Goal: Transaction & Acquisition: Purchase product/service

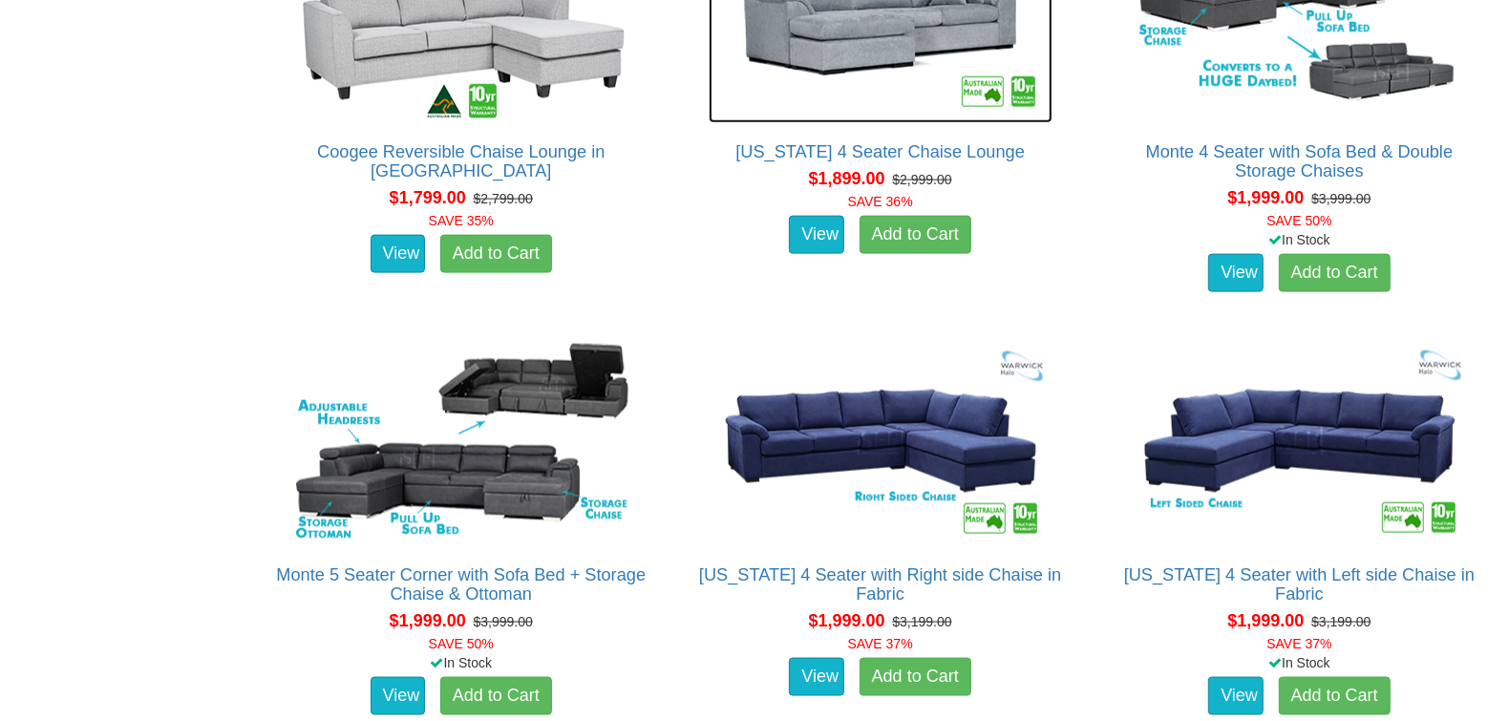
scroll to position [2157, 0]
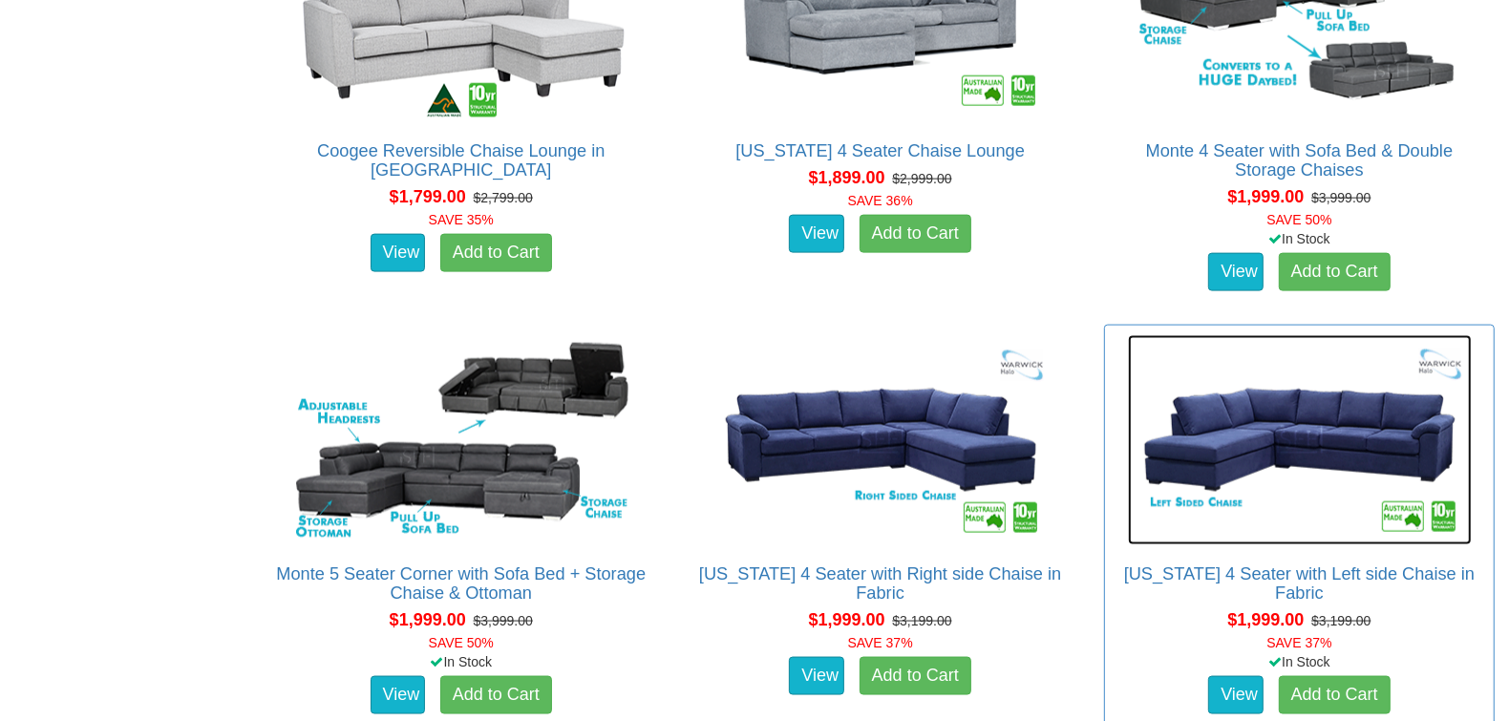
click at [1283, 426] on img at bounding box center [1300, 440] width 344 height 210
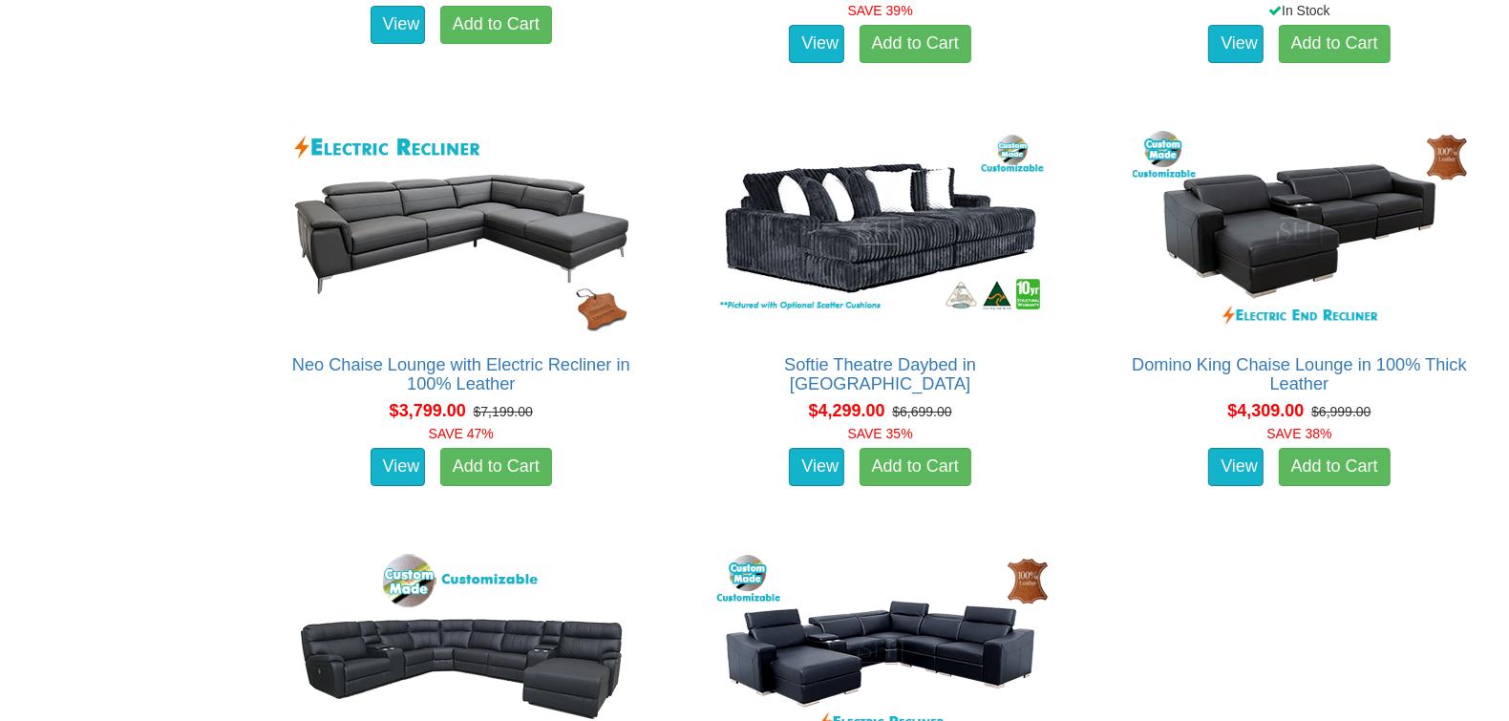
scroll to position [2789, 0]
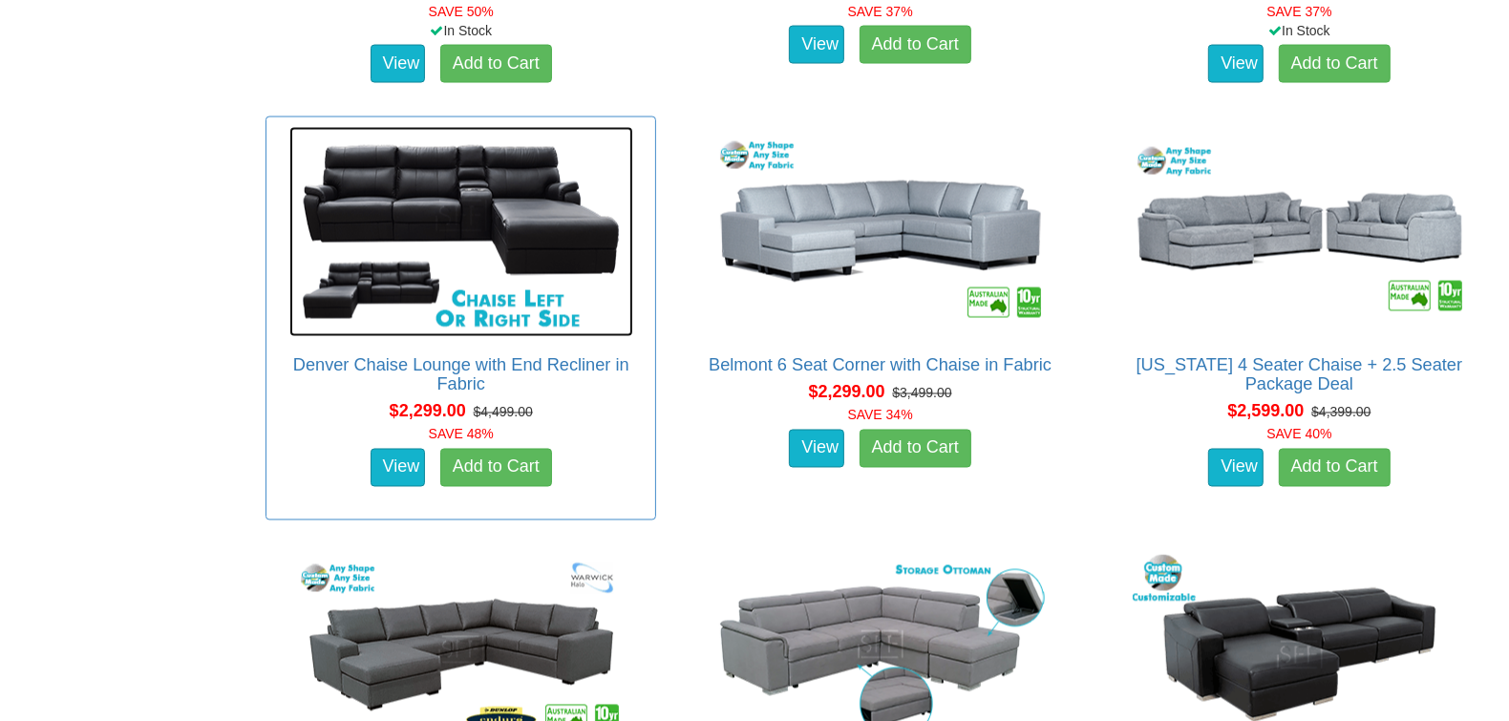
click at [450, 207] on img at bounding box center [461, 232] width 344 height 210
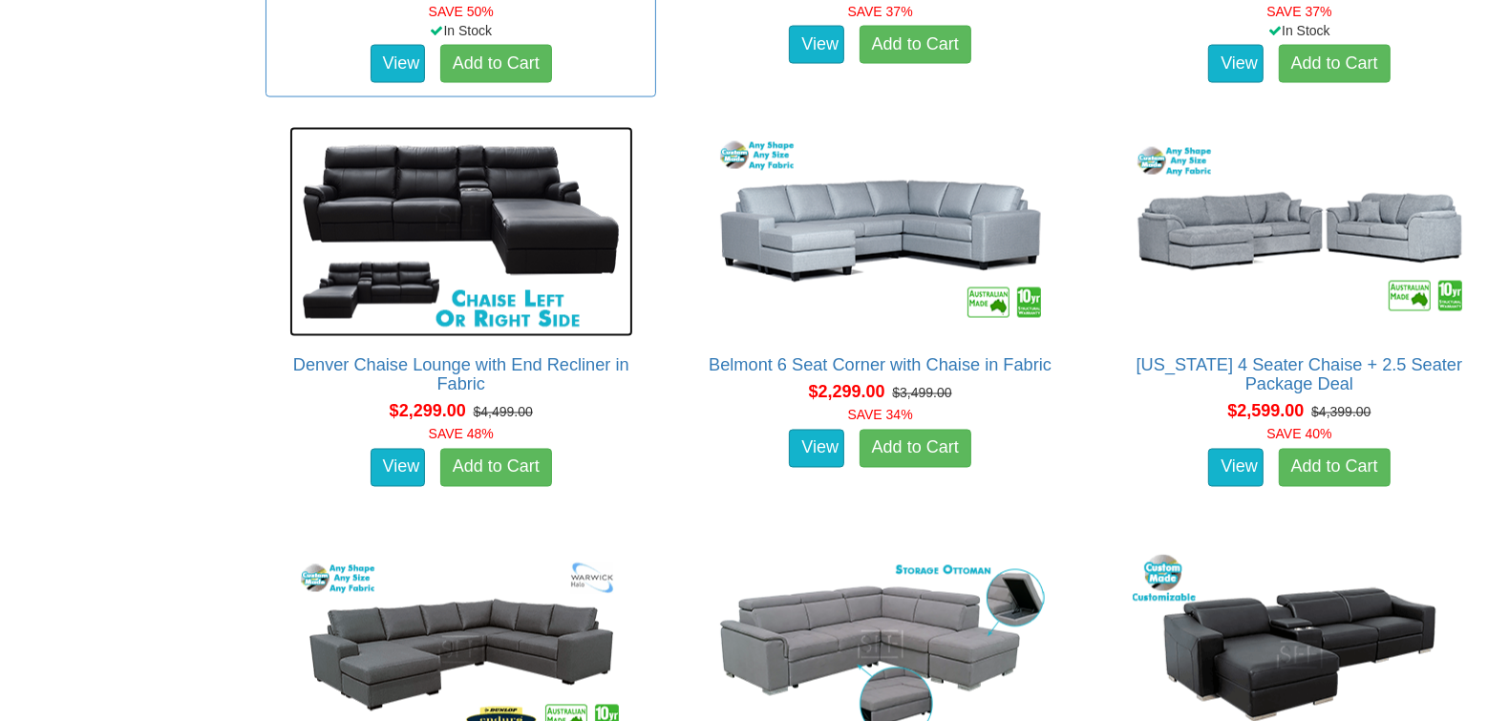
click at [276, 127] on link at bounding box center [461, 232] width 370 height 210
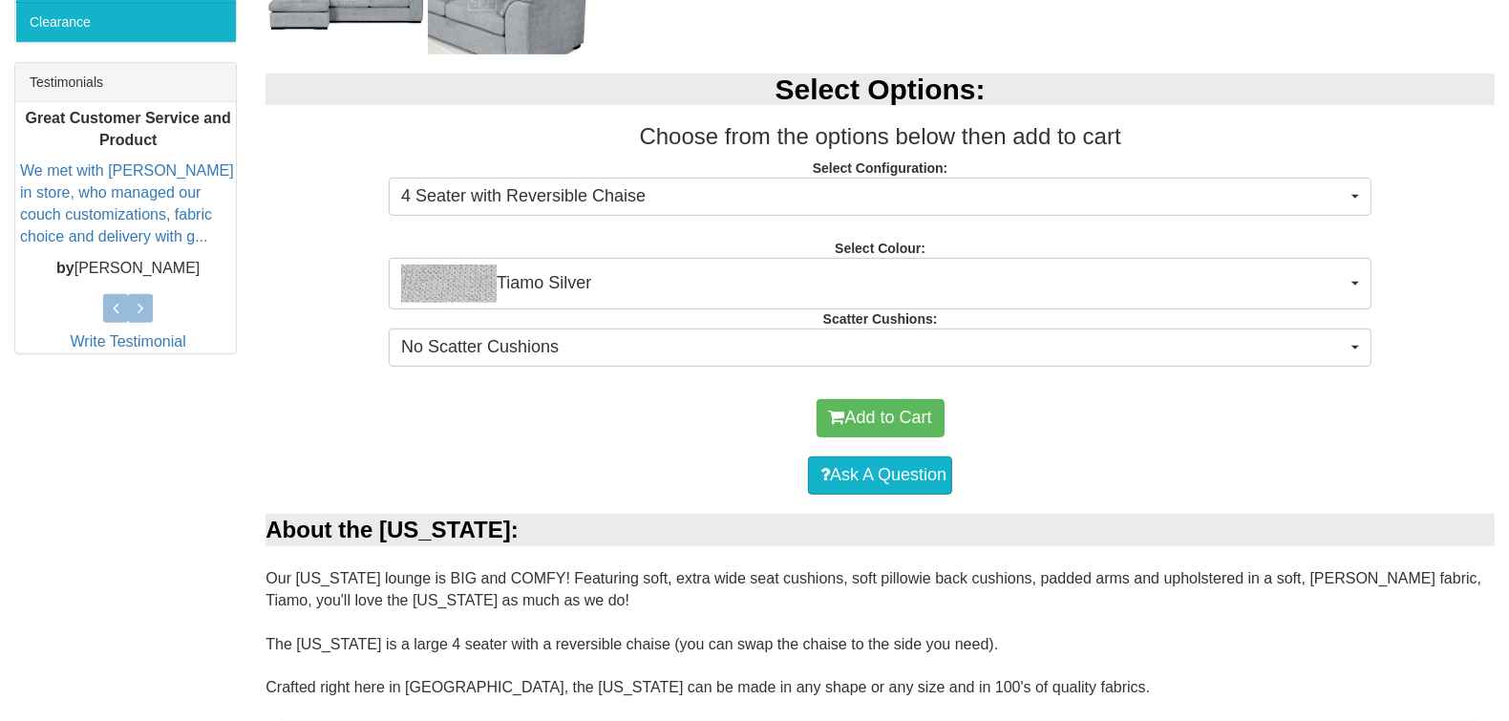
scroll to position [763, 0]
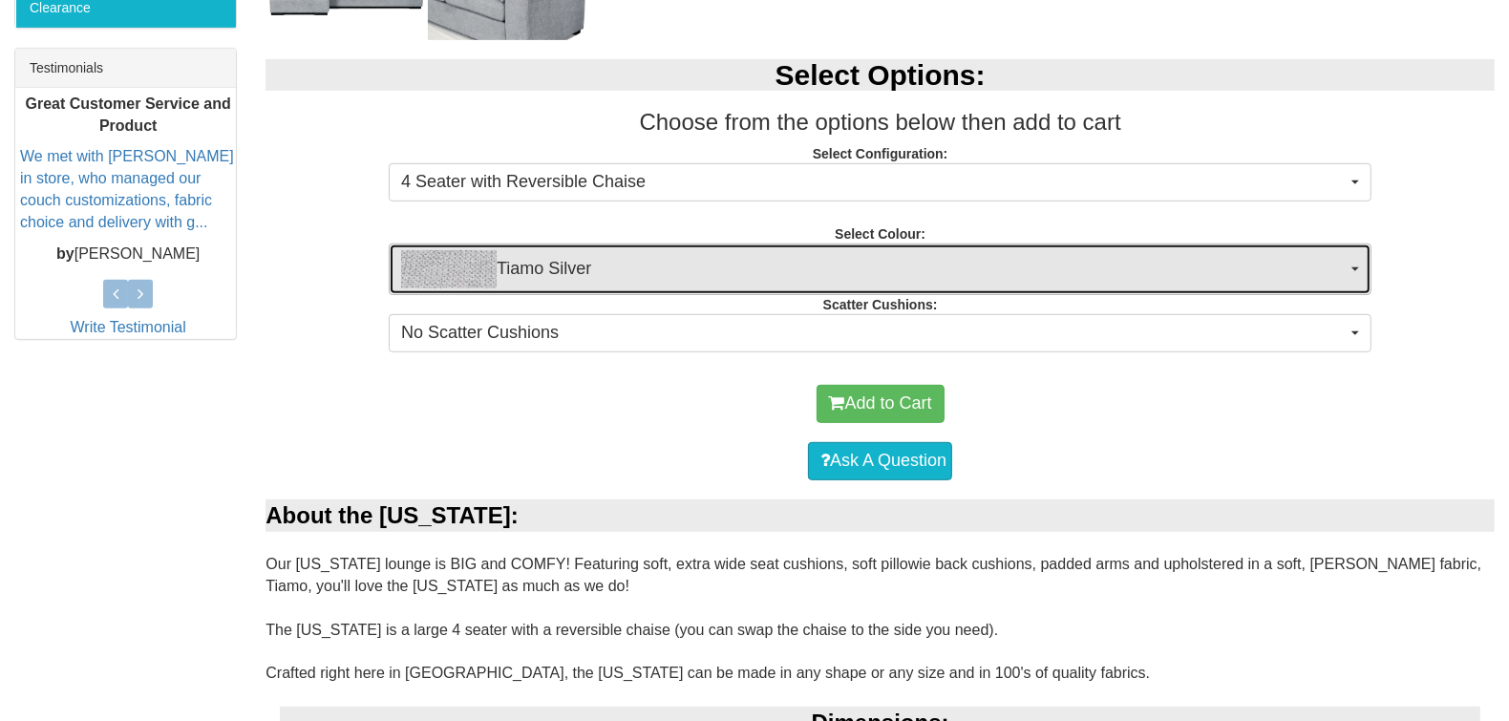
click at [821, 247] on button "Tiamo Silver" at bounding box center [880, 270] width 983 height 52
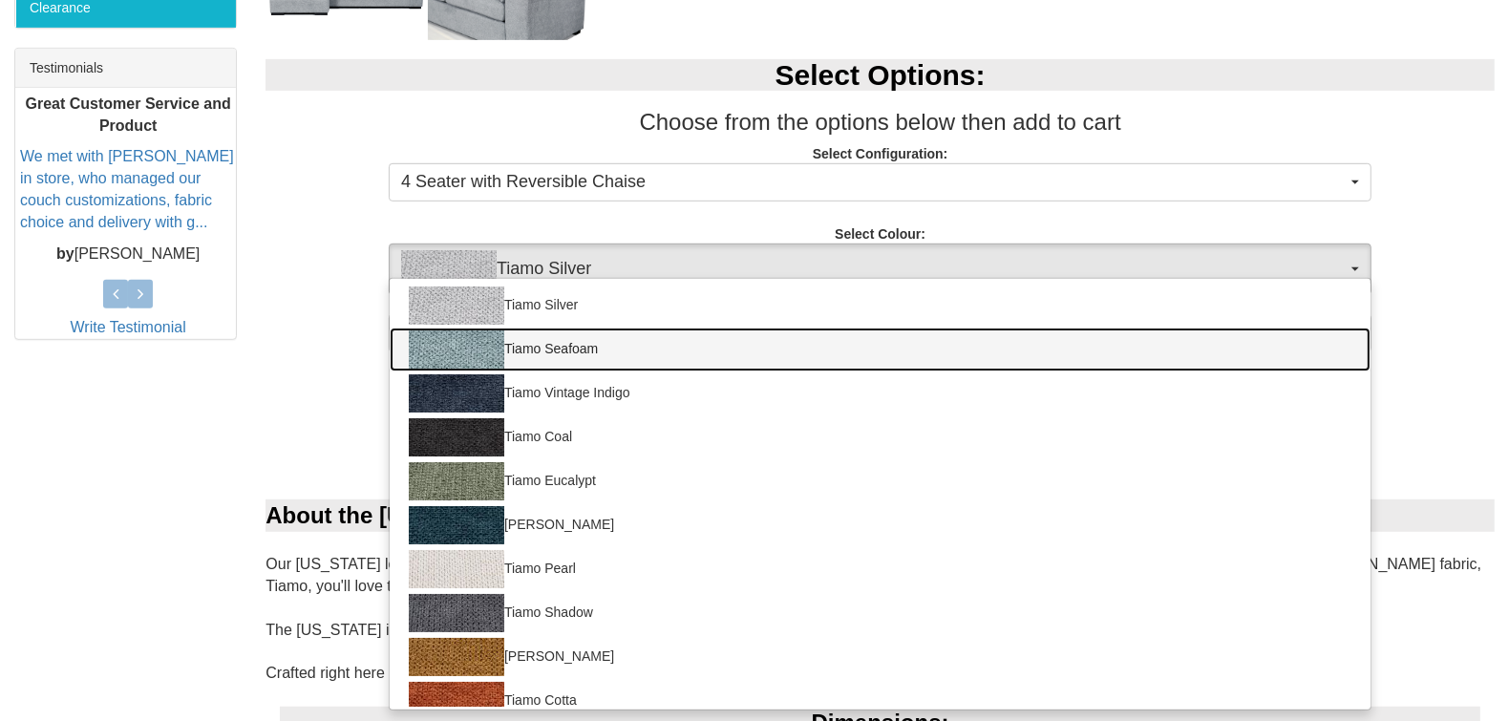
click at [763, 337] on link "Tiamo Seafoam" at bounding box center [880, 350] width 981 height 44
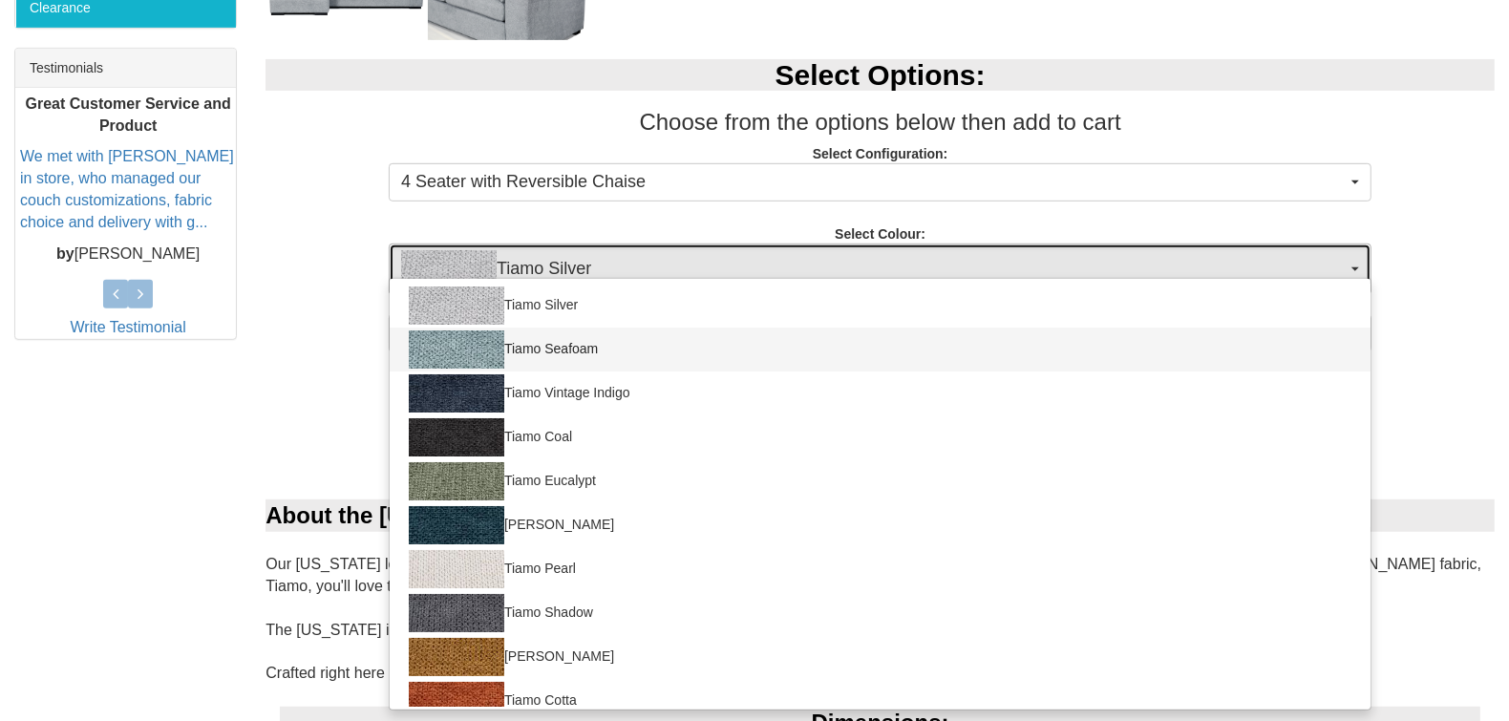
select select "2052"
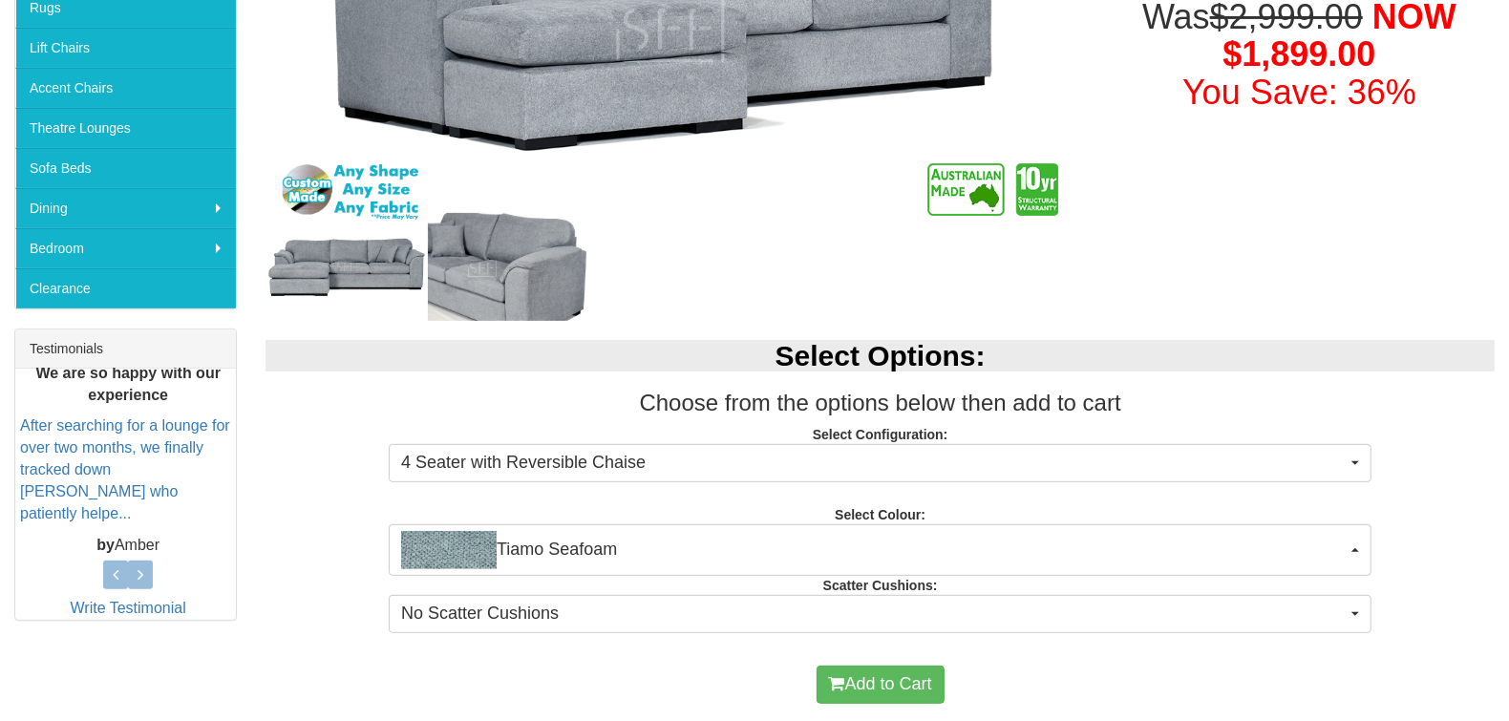
click at [330, 522] on div "Select Options: Choose from the options below then add to cart Select Configura…" at bounding box center [880, 484] width 1258 height 326
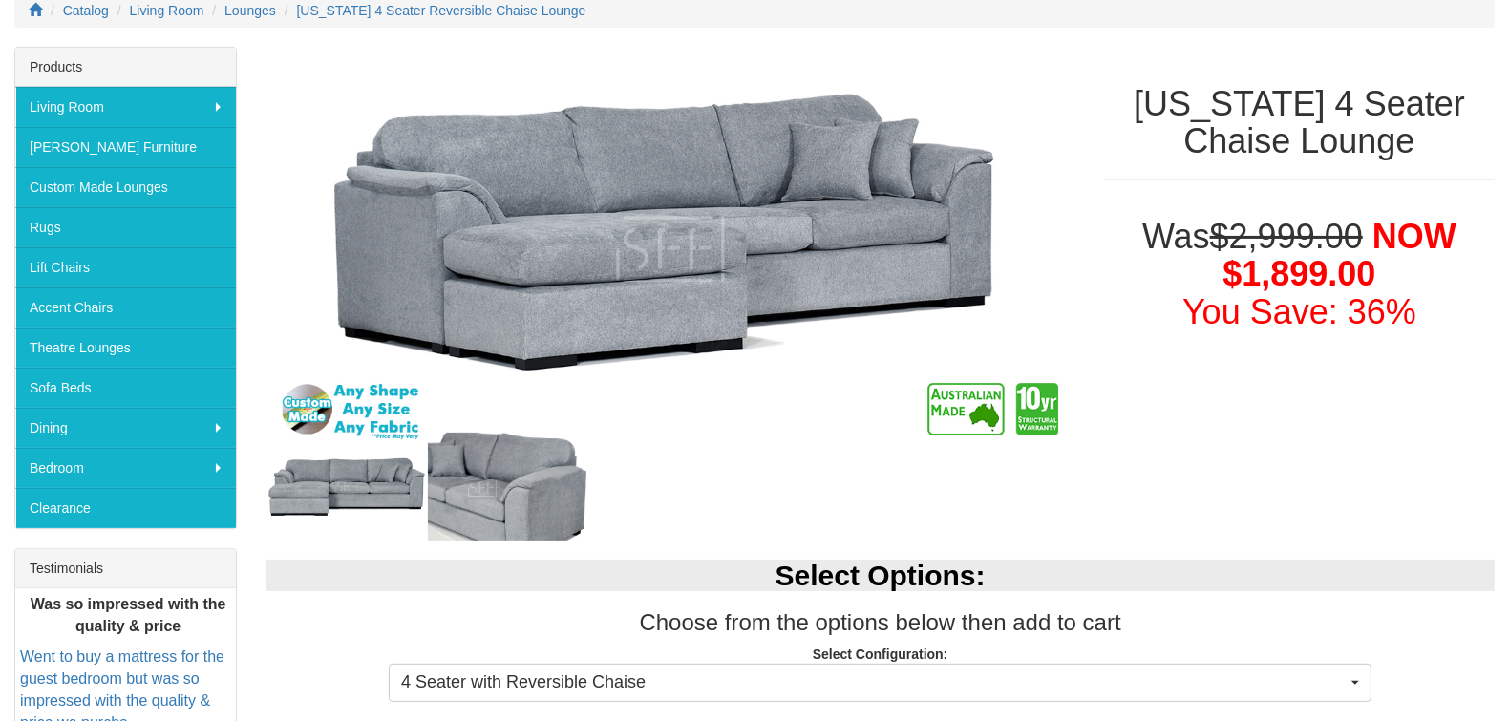
scroll to position [0, 0]
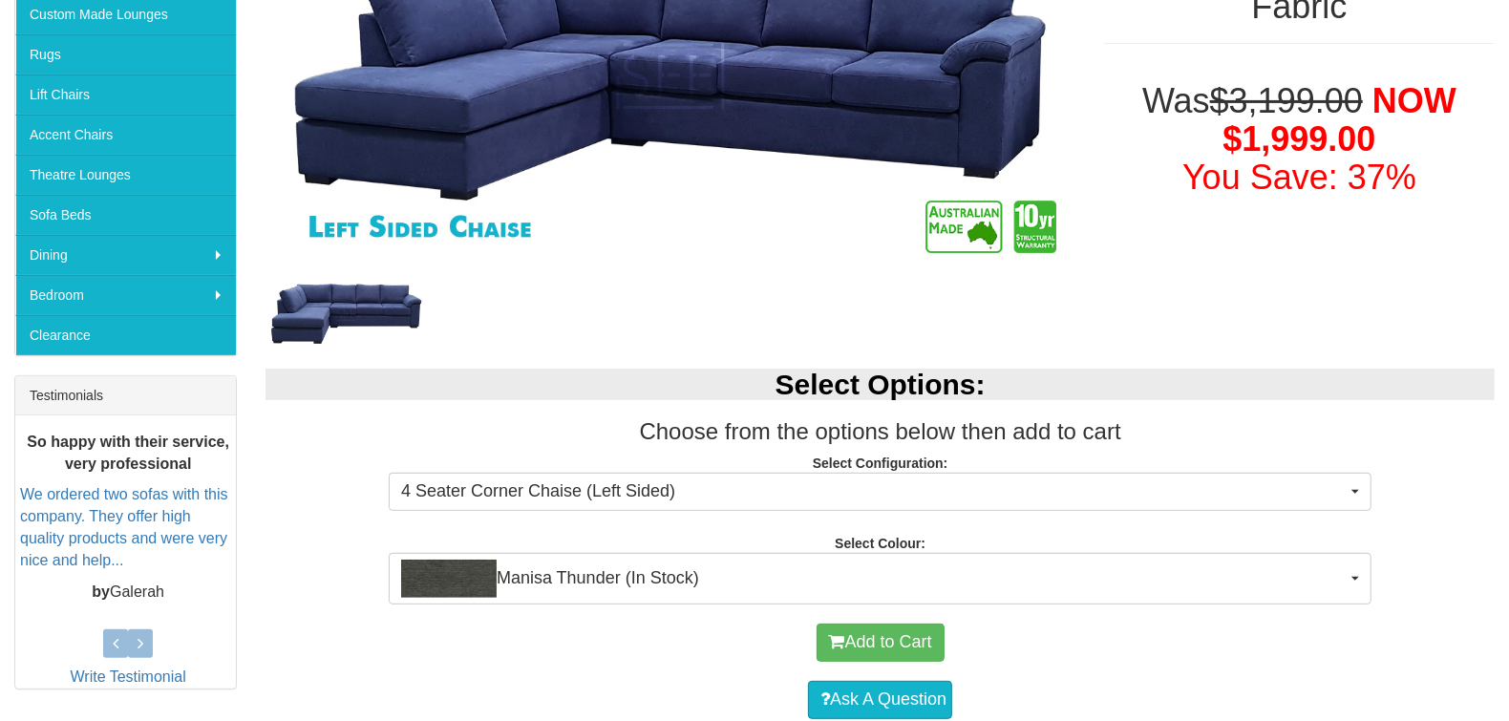
scroll to position [604, 0]
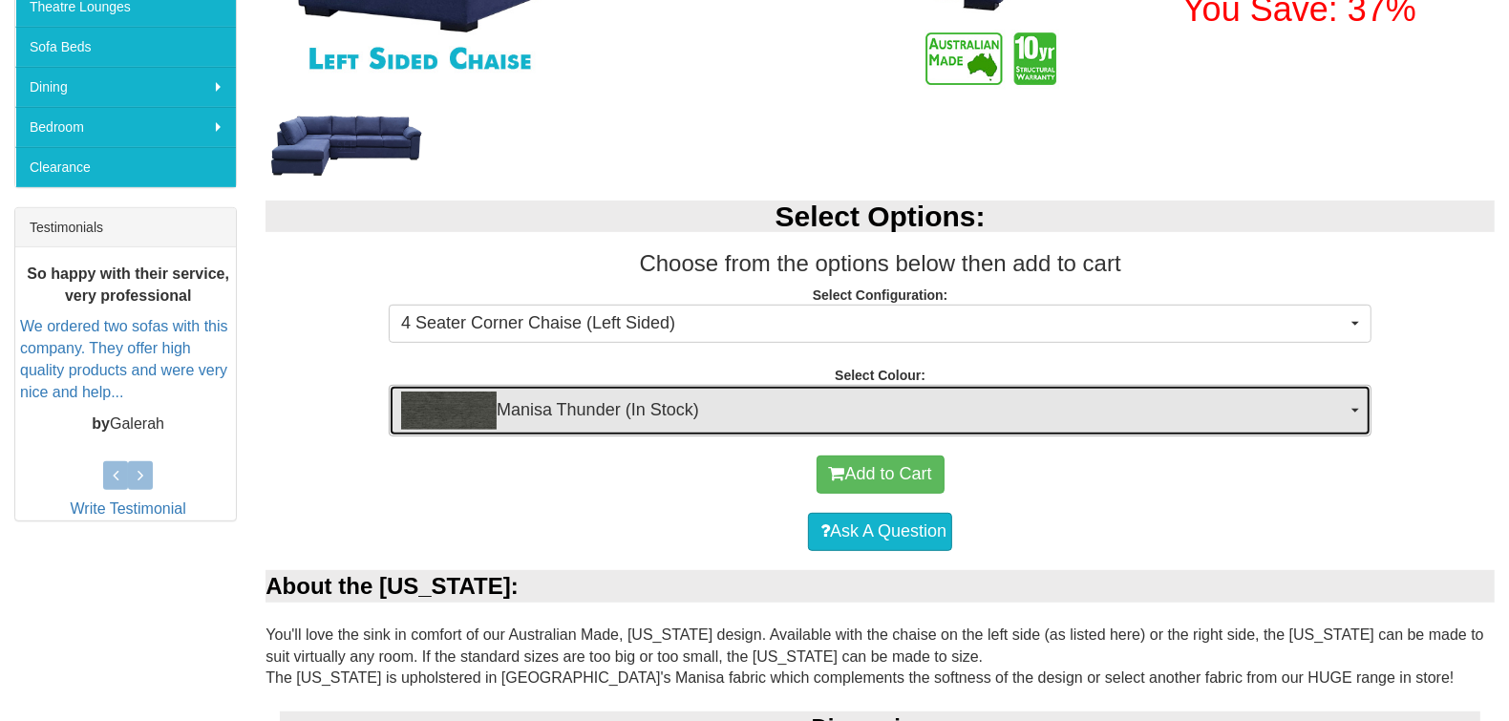
click at [637, 401] on span "Manisa Thunder (In Stock)" at bounding box center [874, 411] width 946 height 38
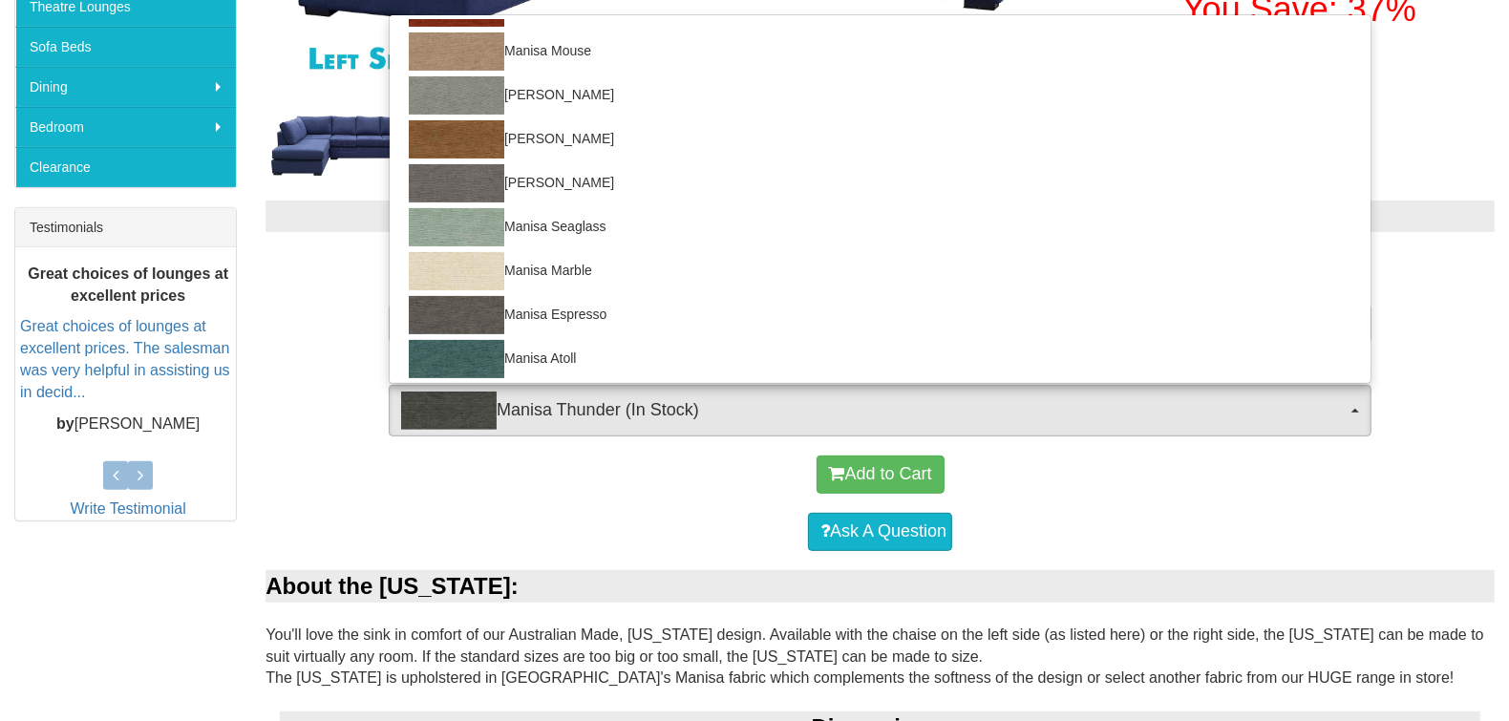
scroll to position [0, 0]
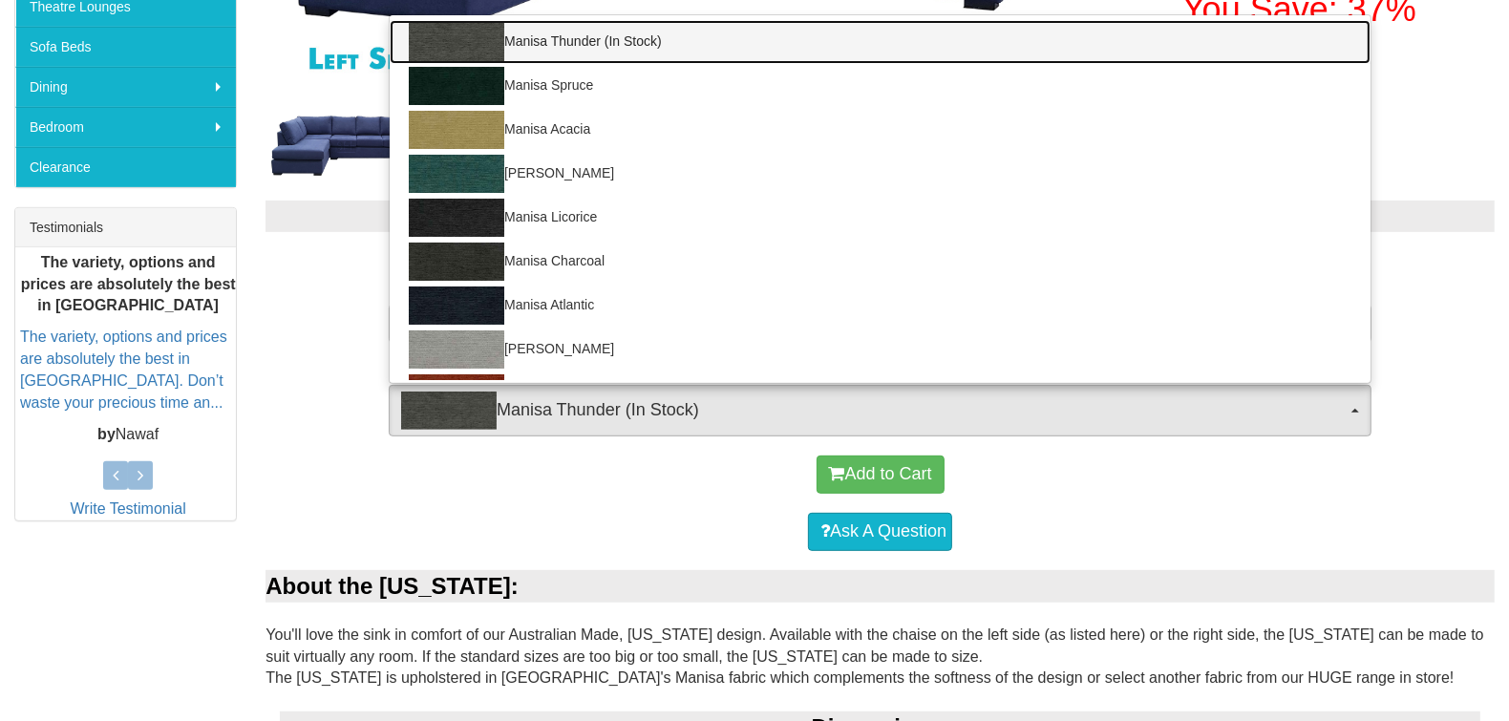
click at [538, 37] on link "Manisa Thunder (In Stock)" at bounding box center [880, 42] width 981 height 44
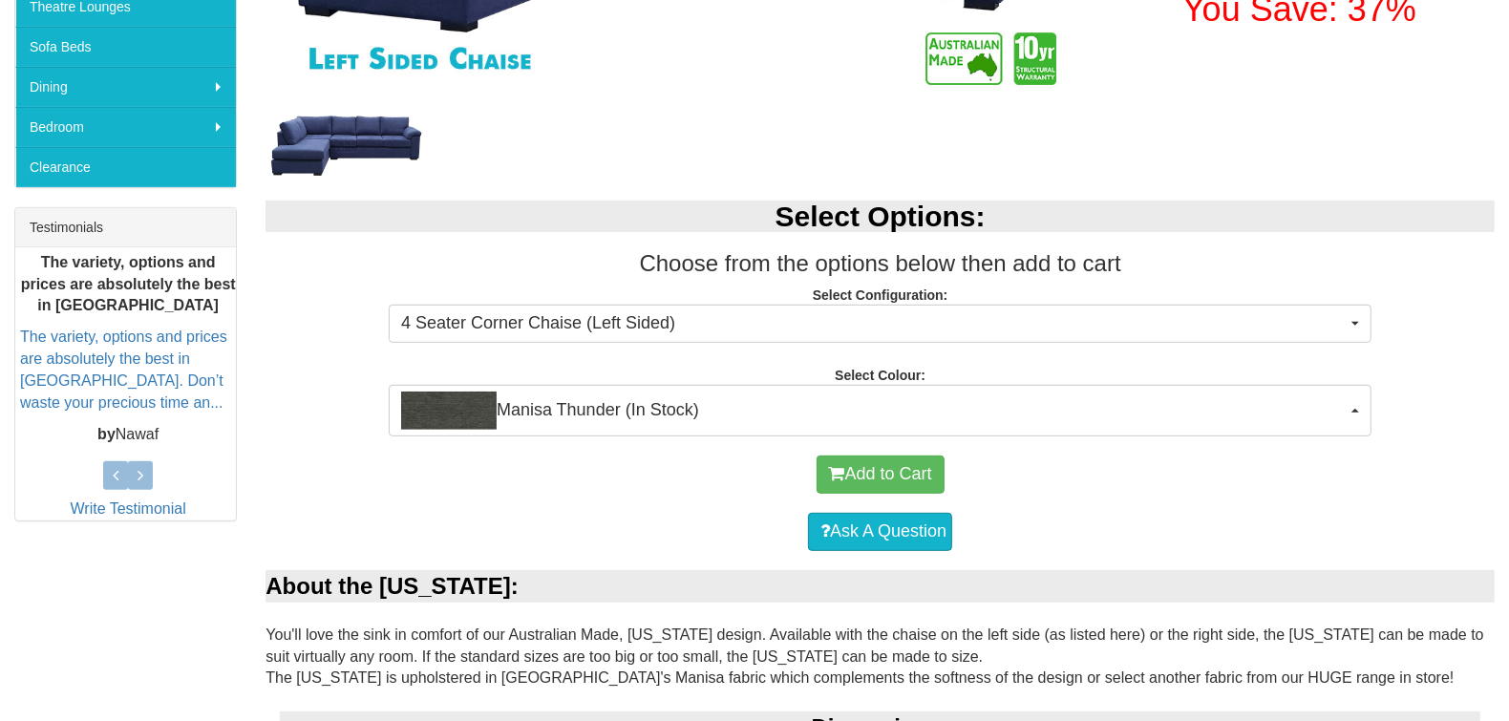
click at [256, 484] on div "Add to Cart Ask A Question" at bounding box center [880, 502] width 1258 height 133
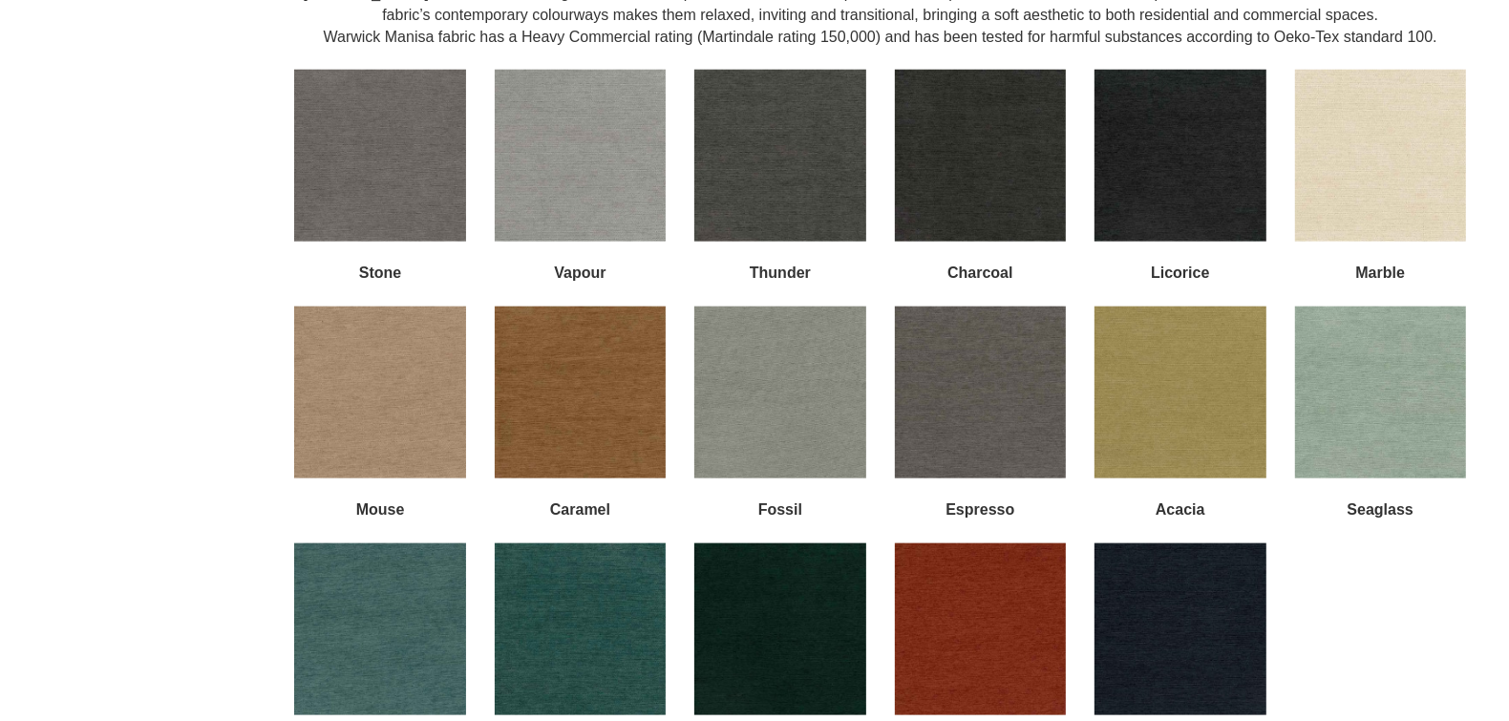
scroll to position [1738, 0]
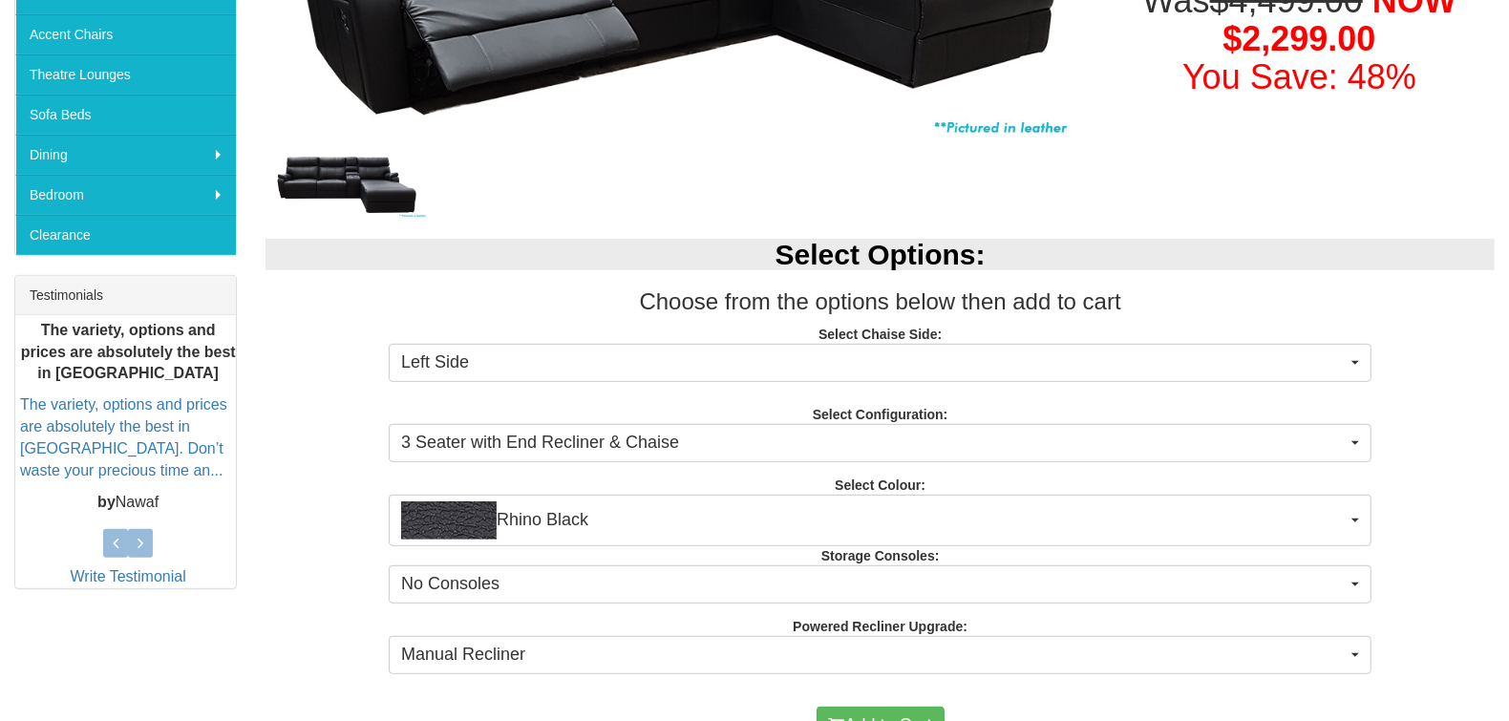
scroll to position [537, 0]
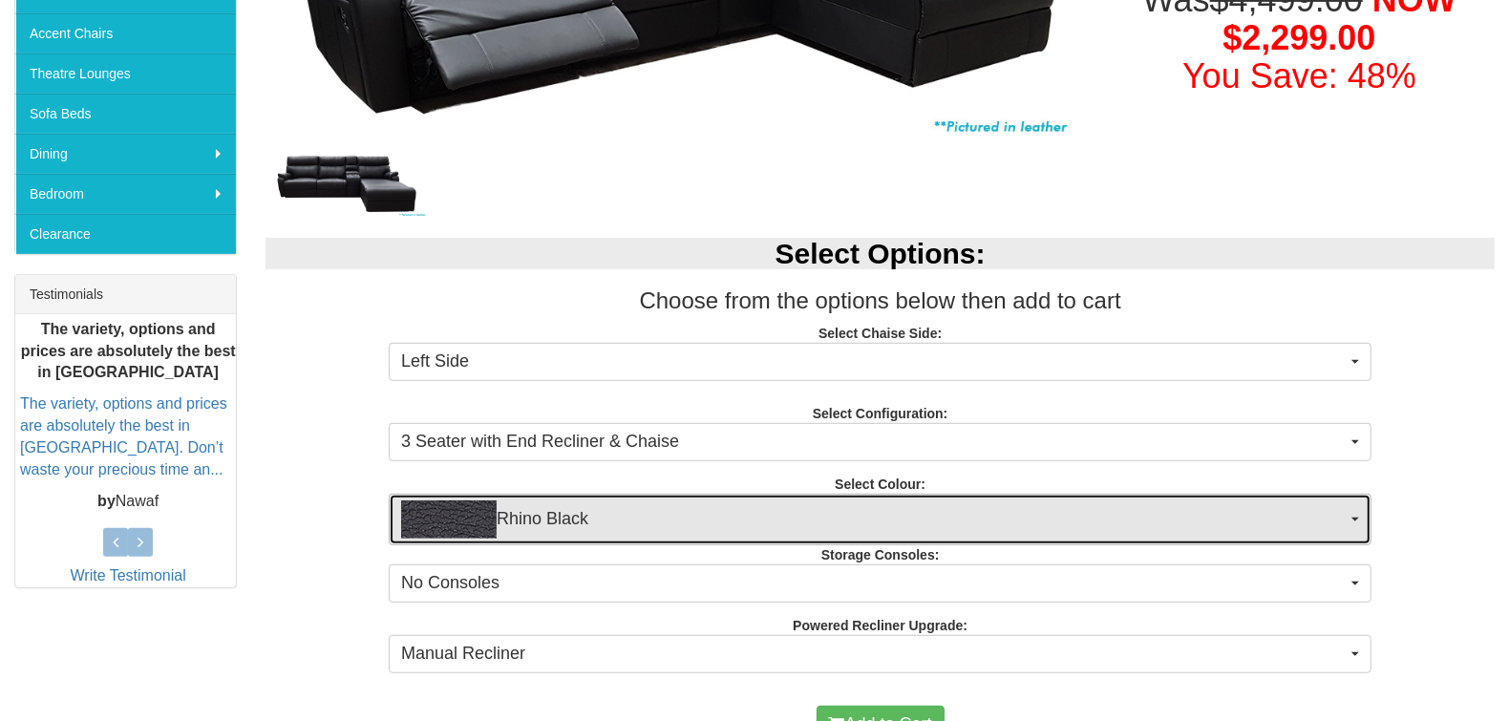
click at [565, 519] on span "Rhino Black" at bounding box center [874, 519] width 946 height 38
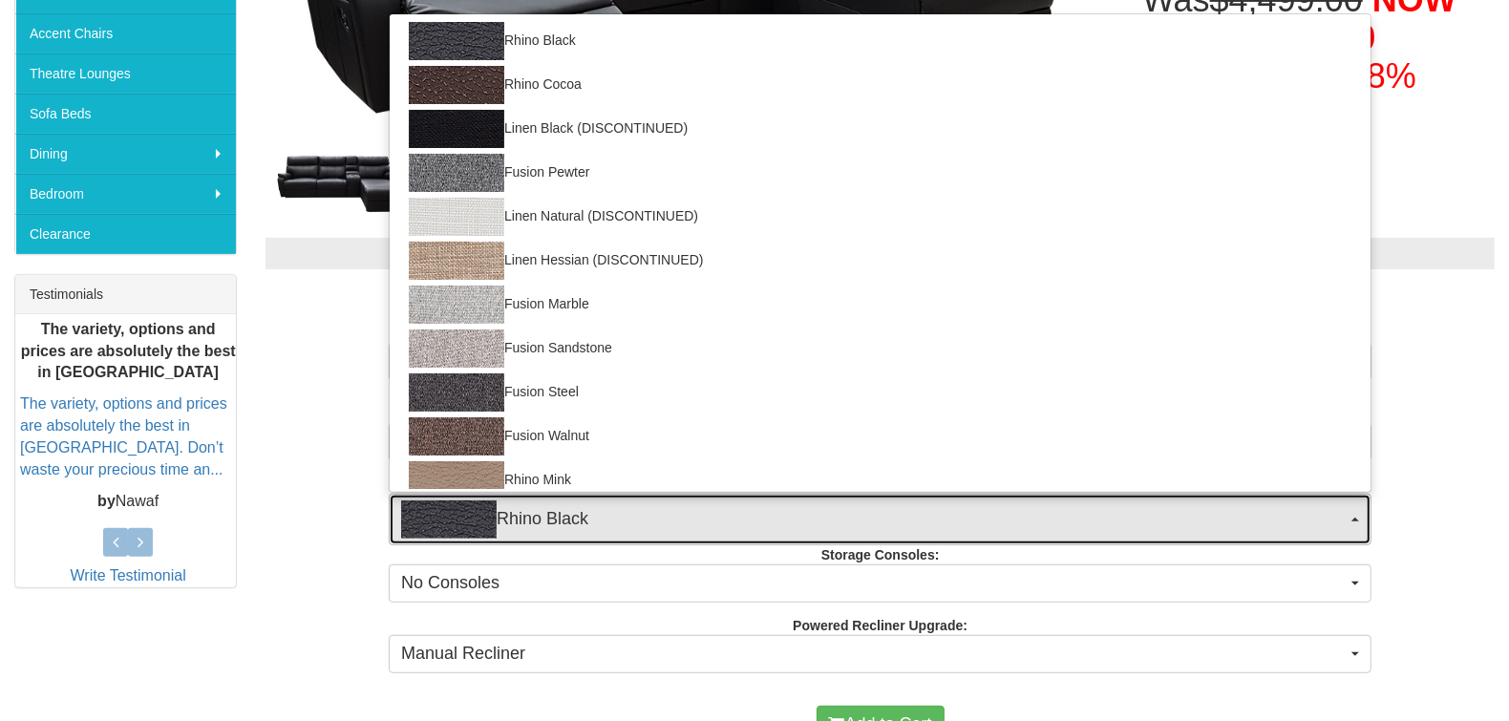
click at [565, 519] on span "Rhino Black" at bounding box center [874, 519] width 946 height 38
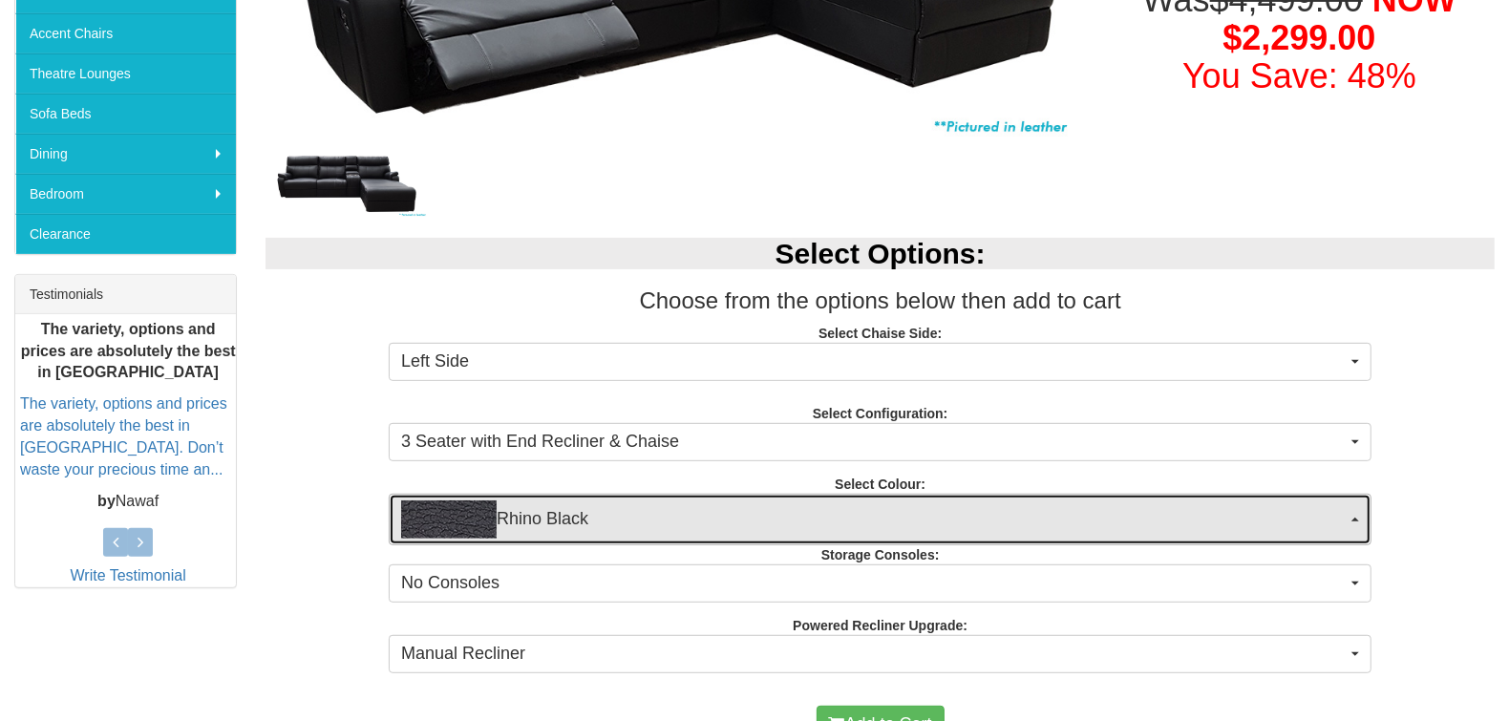
click at [565, 519] on span "Rhino Black" at bounding box center [874, 519] width 946 height 38
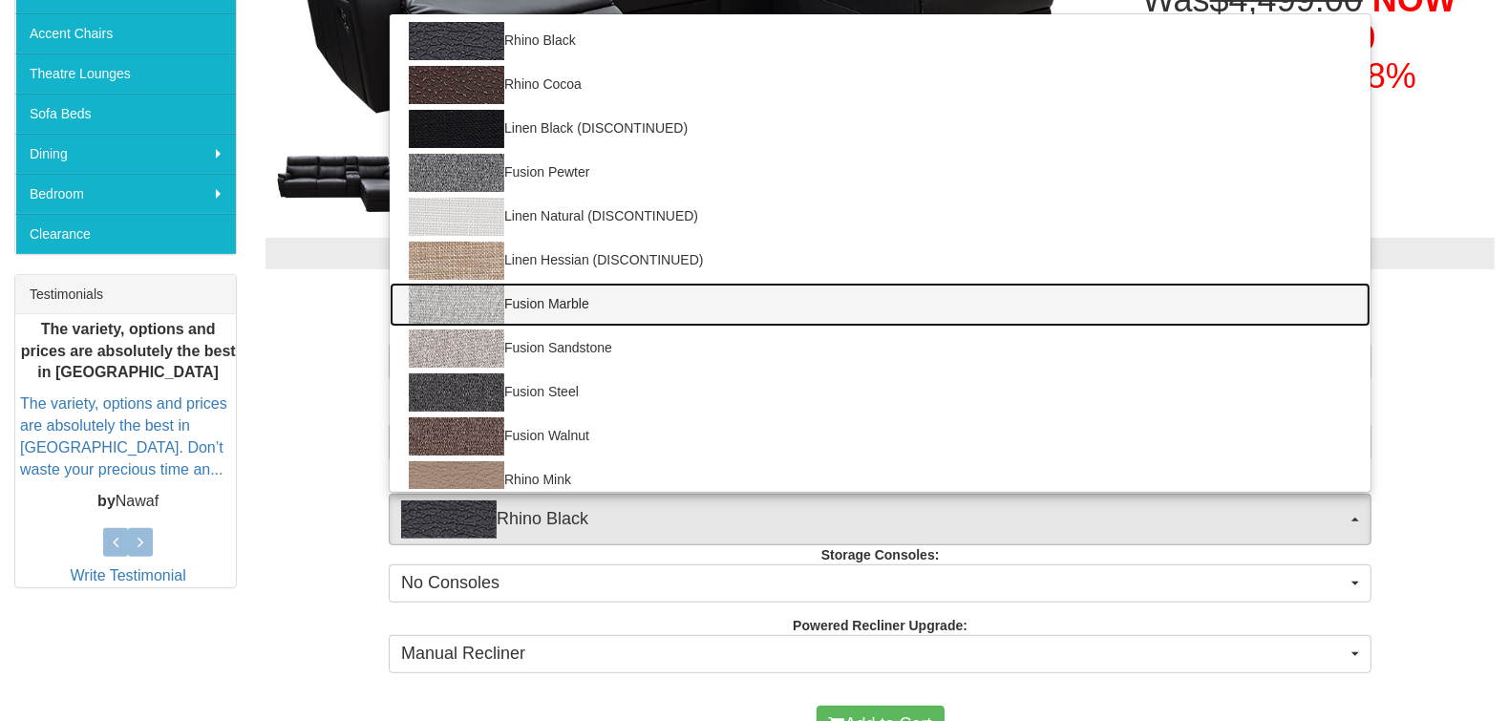
click at [560, 300] on link "Fusion Marble" at bounding box center [880, 305] width 981 height 44
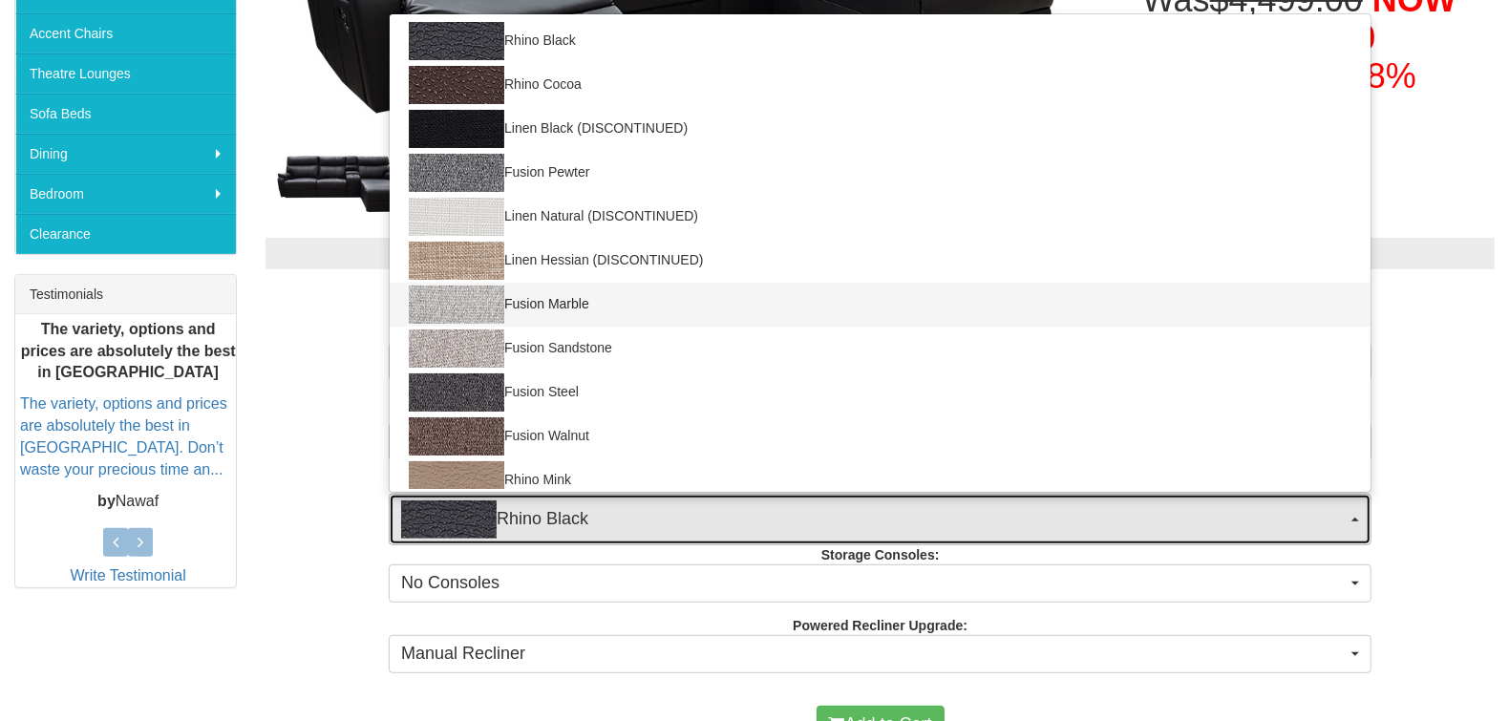
select select "1420"
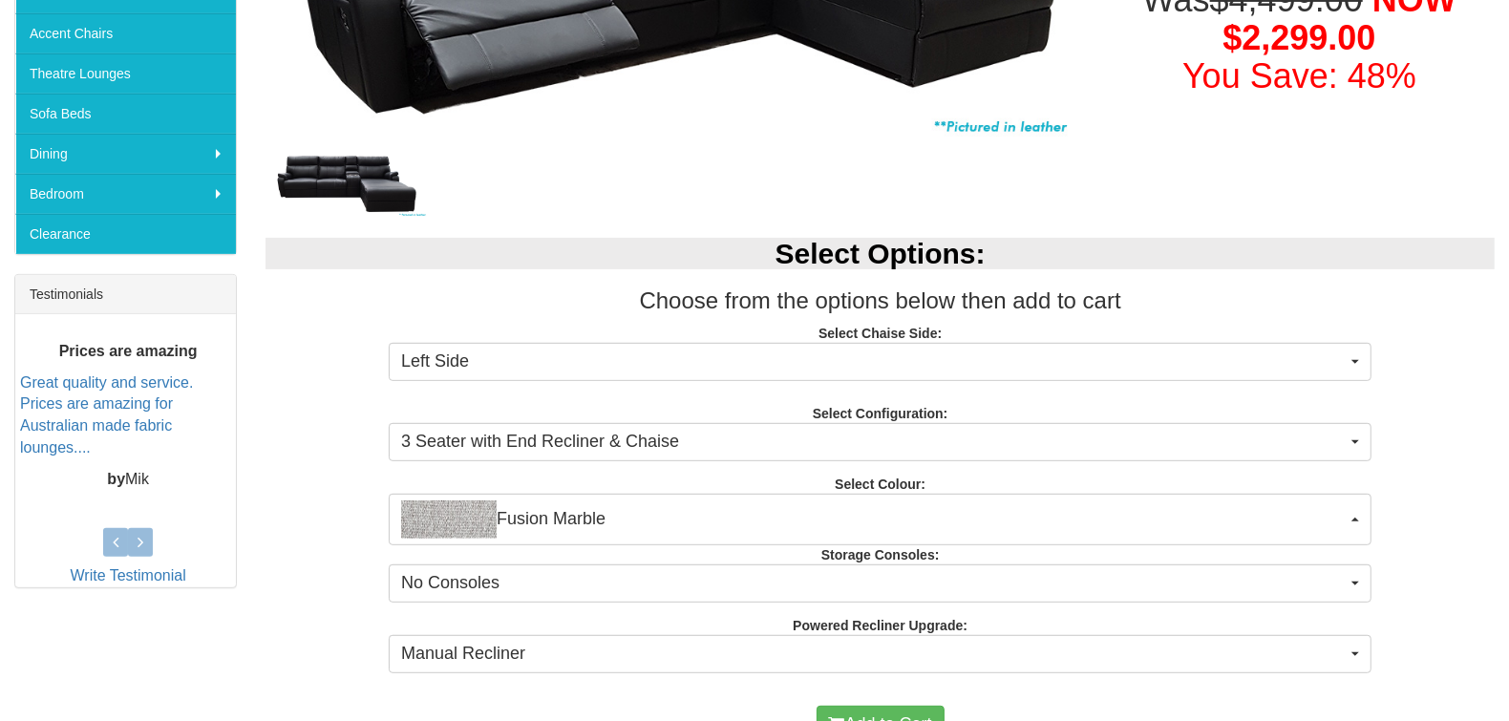
click at [292, 495] on div "Select Options: Choose from the options below then add to cart Select Chaise Si…" at bounding box center [880, 452] width 1258 height 467
click at [485, 403] on div "Select Options: Choose from the options below then add to cart Select Chaise Si…" at bounding box center [880, 452] width 1258 height 467
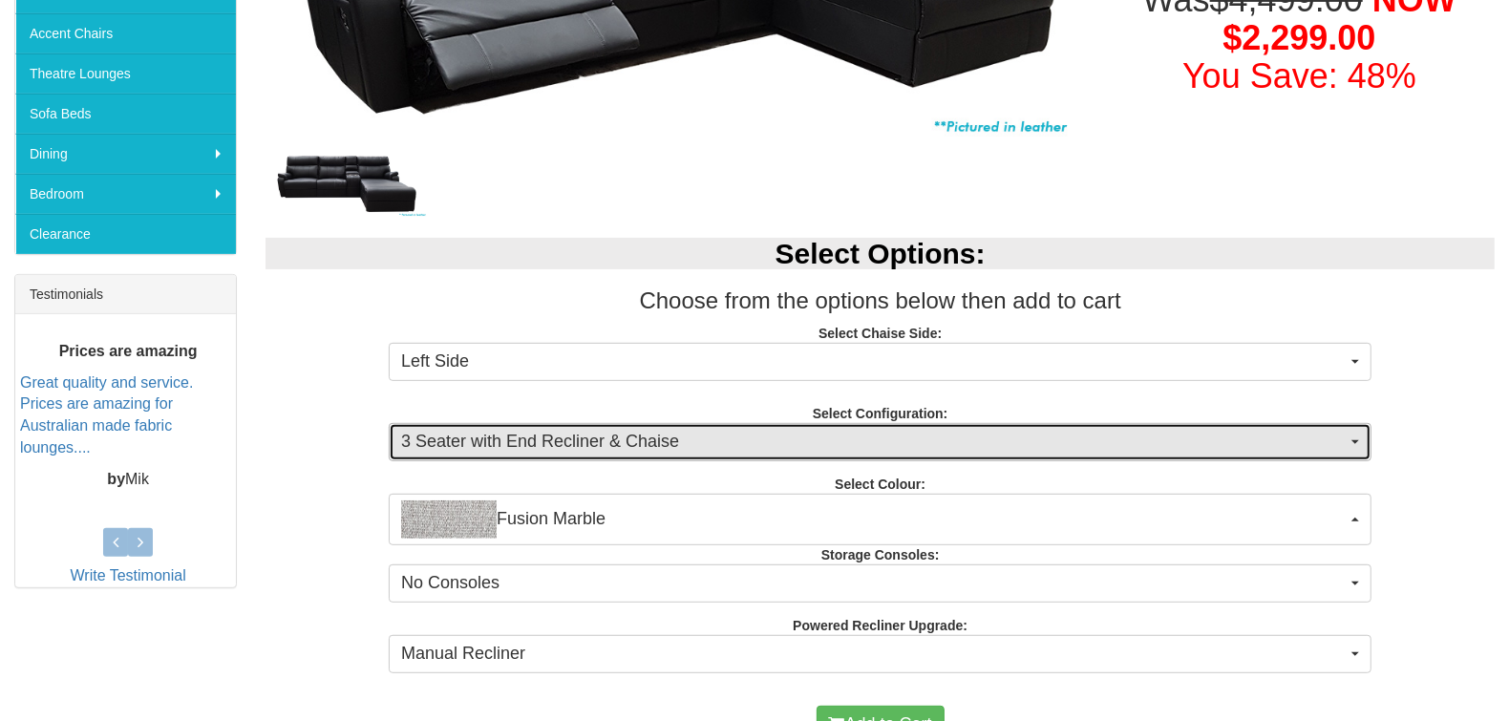
click at [530, 438] on span "3 Seater with End Recliner & Chaise" at bounding box center [874, 442] width 946 height 25
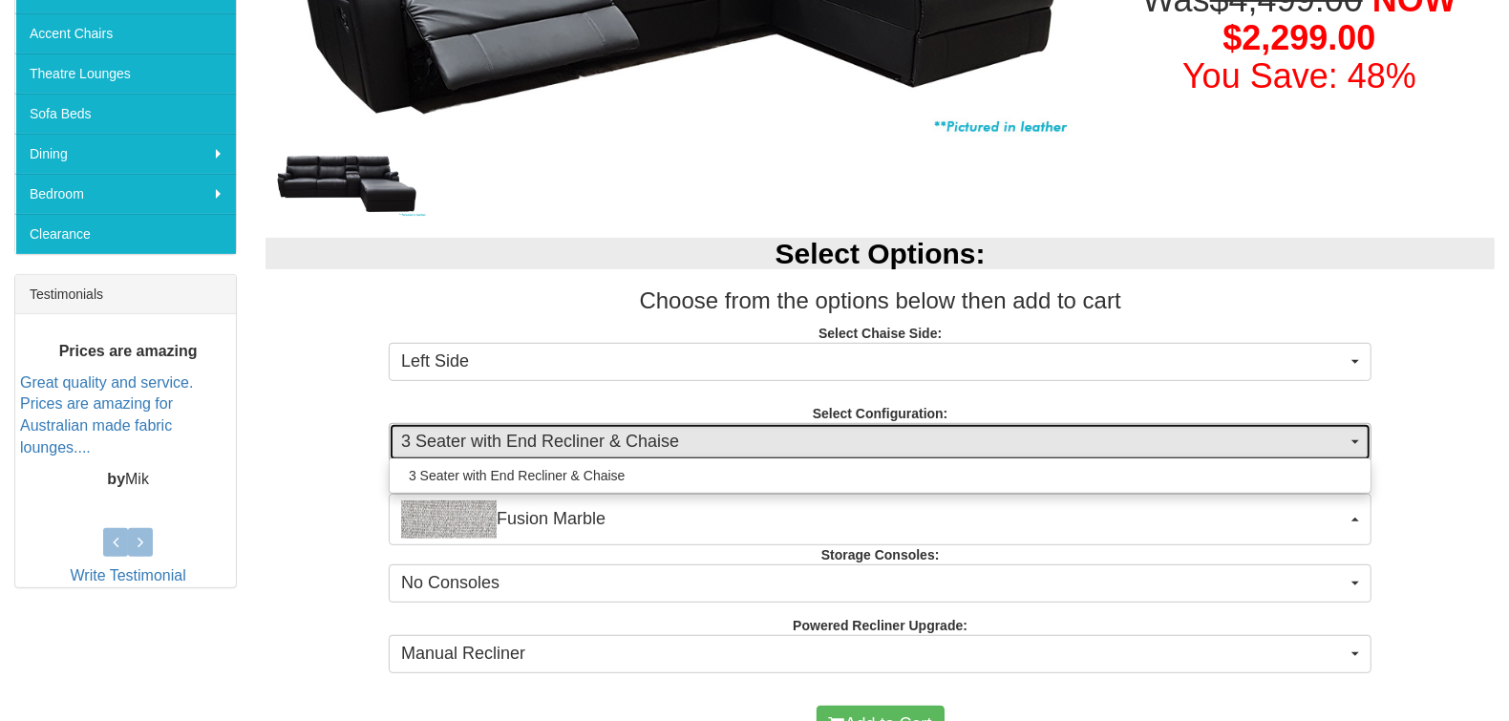
click at [530, 438] on span "3 Seater with End Recliner & Chaise" at bounding box center [874, 442] width 946 height 25
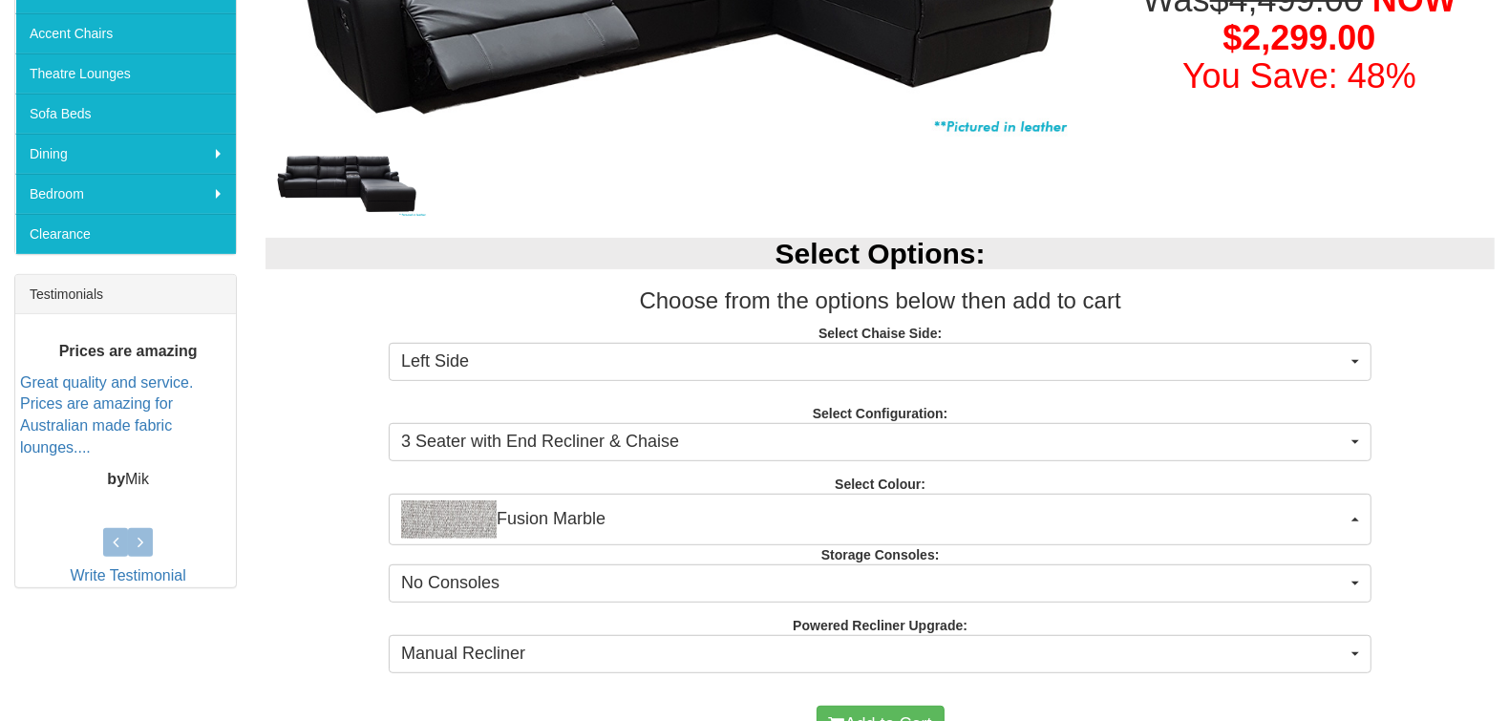
click at [333, 509] on div "Select Options: Choose from the options below then add to cart Select Chaise Si…" at bounding box center [880, 452] width 1258 height 467
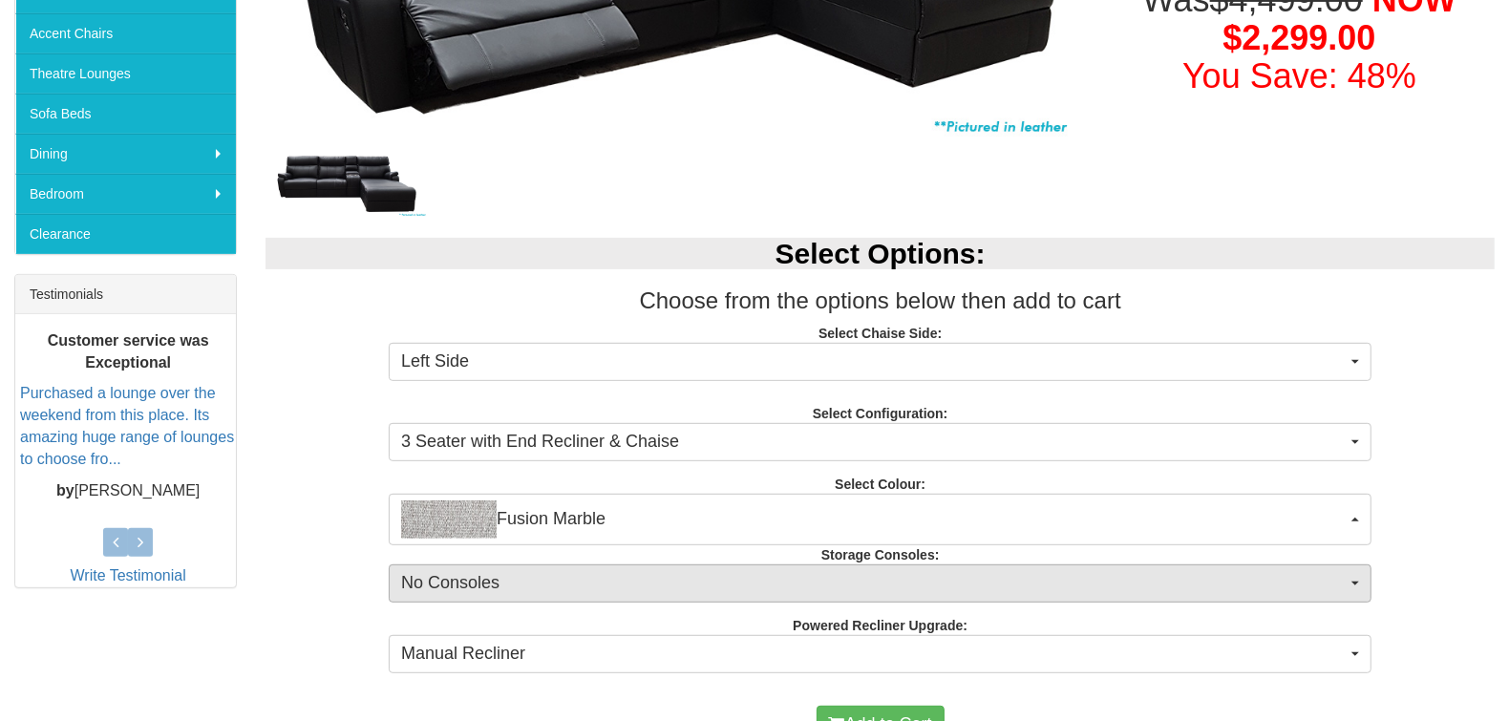
drag, startPoint x: 464, startPoint y: 604, endPoint x: 512, endPoint y: 581, distance: 53.0
click at [512, 581] on div "Select Options: Choose from the options below then add to cart Select Chaise Si…" at bounding box center [880, 452] width 1258 height 467
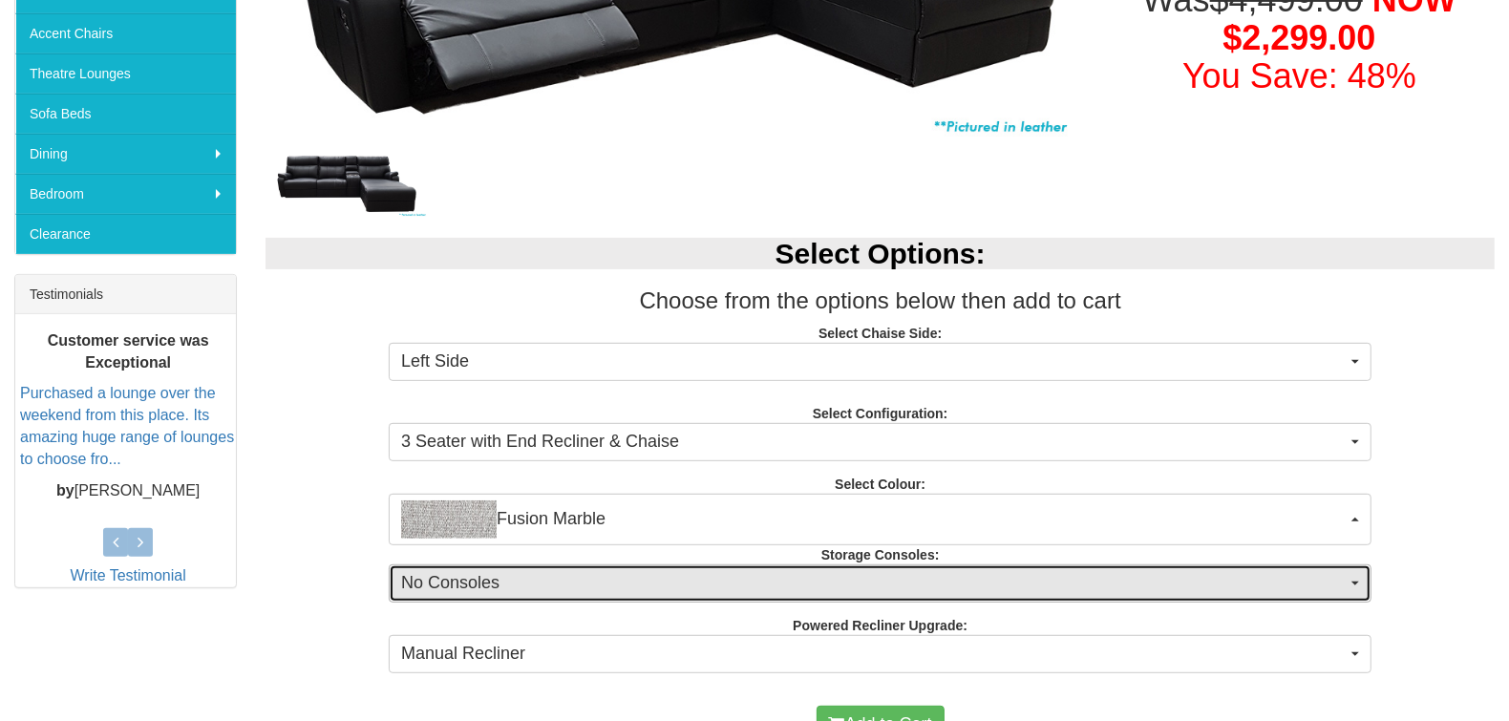
click at [512, 581] on span "No Consoles" at bounding box center [874, 583] width 946 height 25
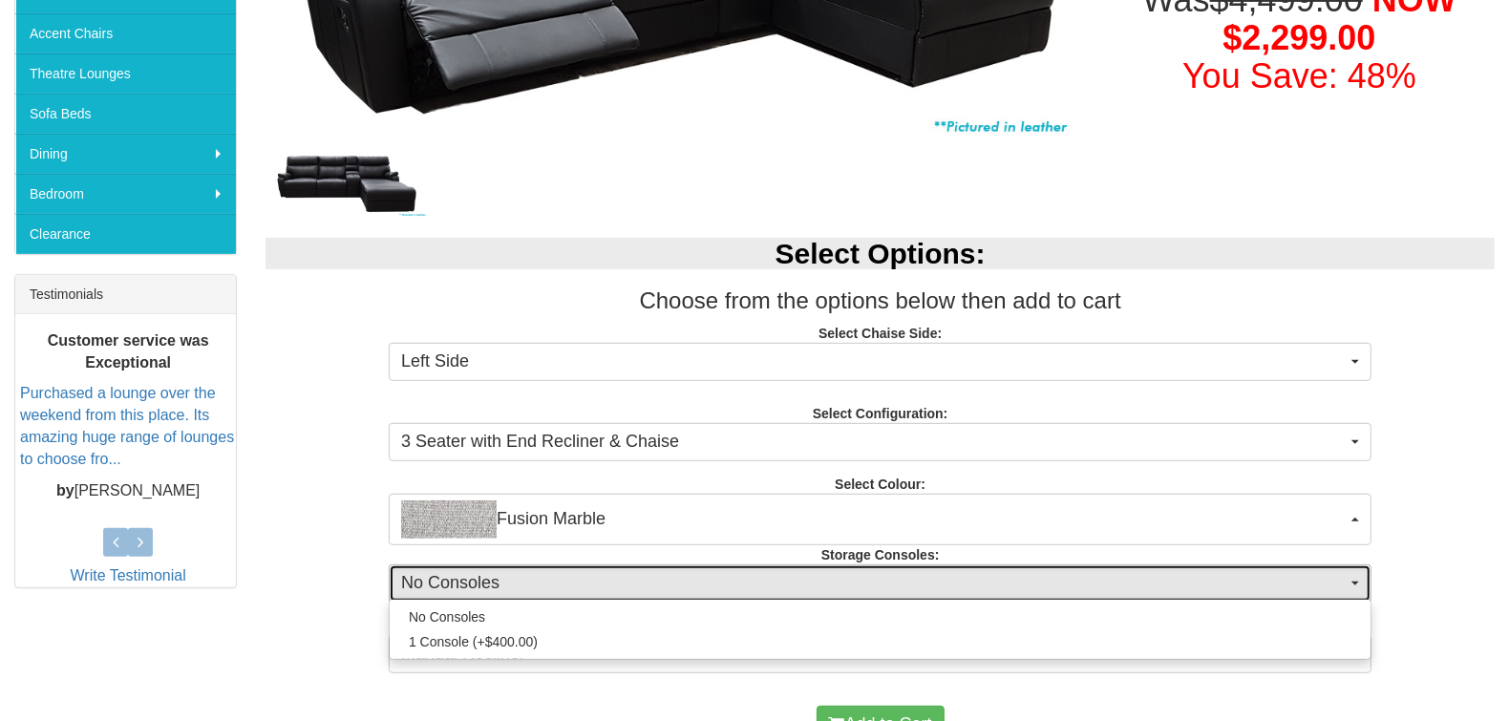
click at [512, 581] on span "No Consoles" at bounding box center [874, 583] width 946 height 25
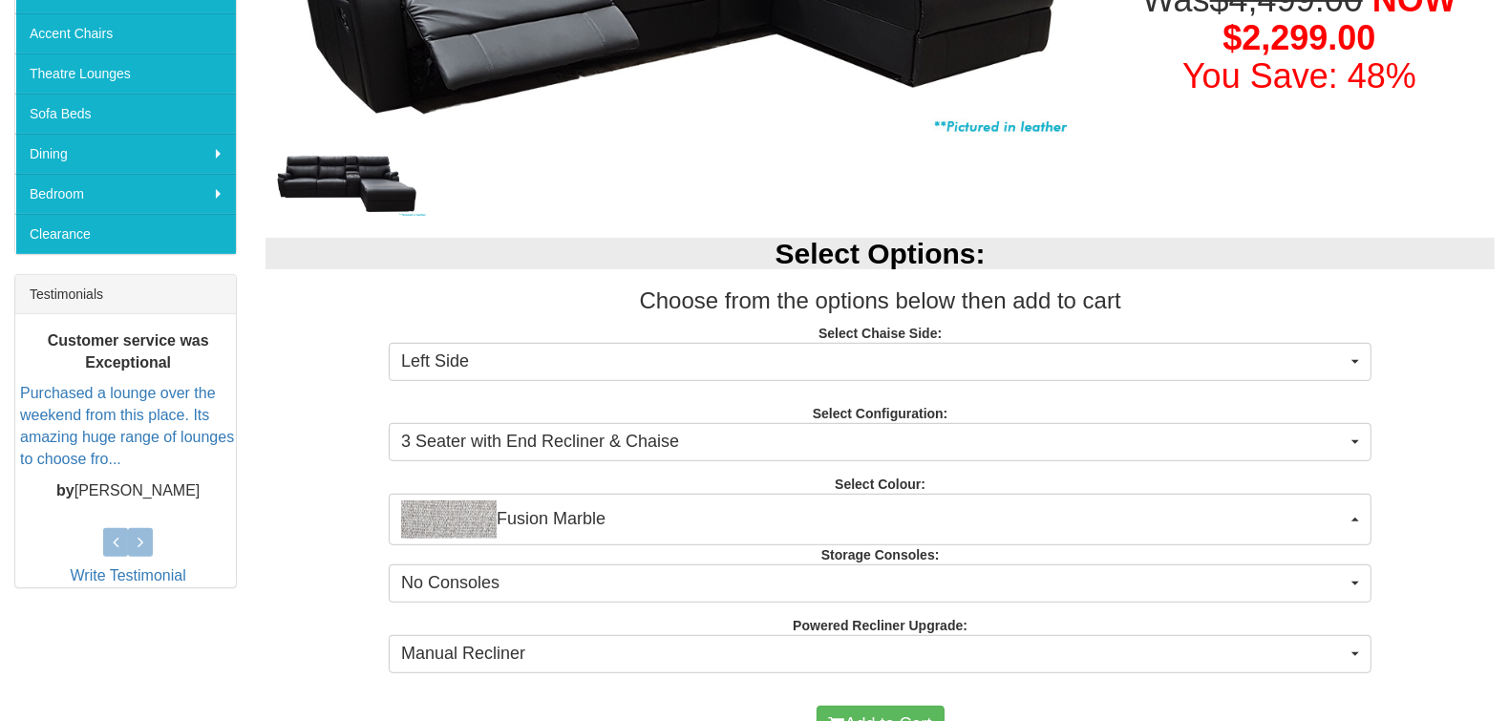
click at [317, 580] on div "Select Options: Choose from the options below then add to cart Select Chaise Si…" at bounding box center [880, 452] width 1258 height 467
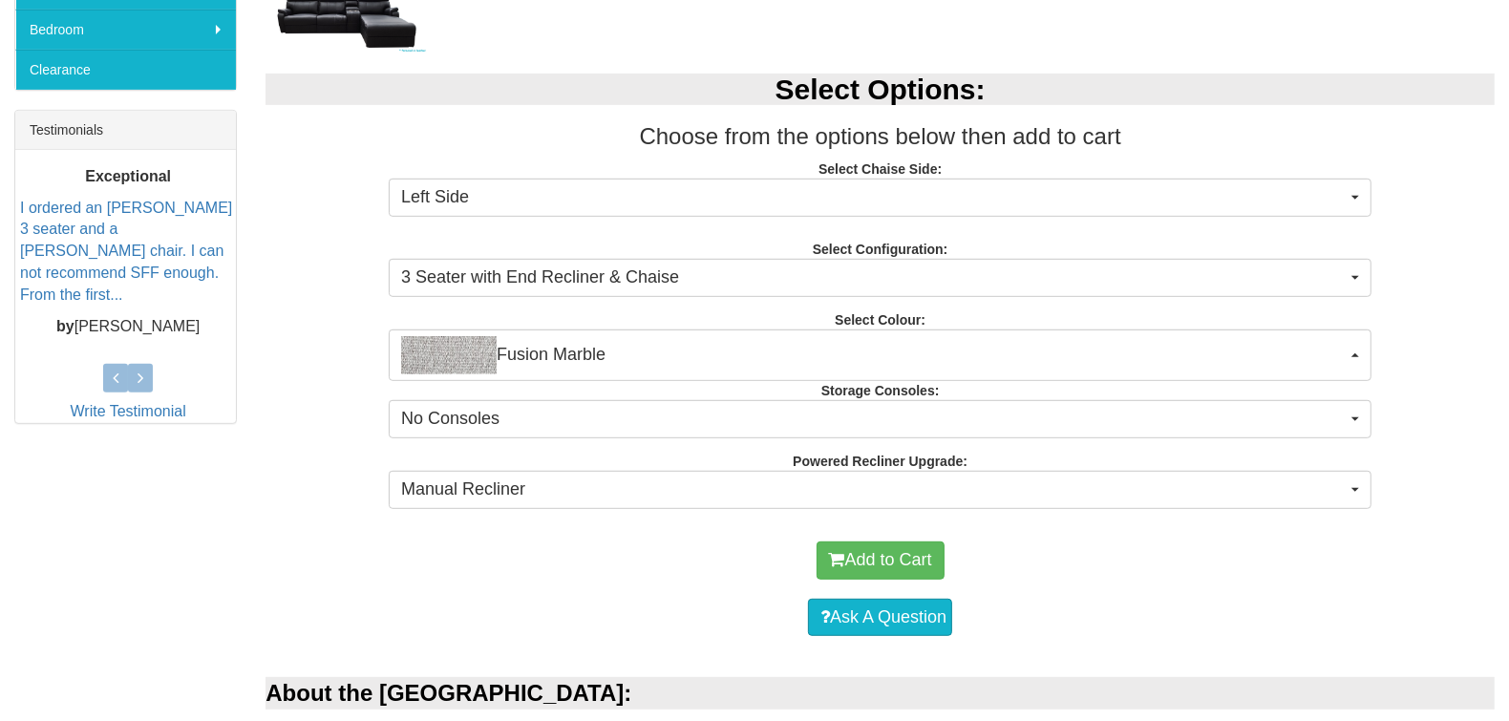
scroll to position [728, 0]
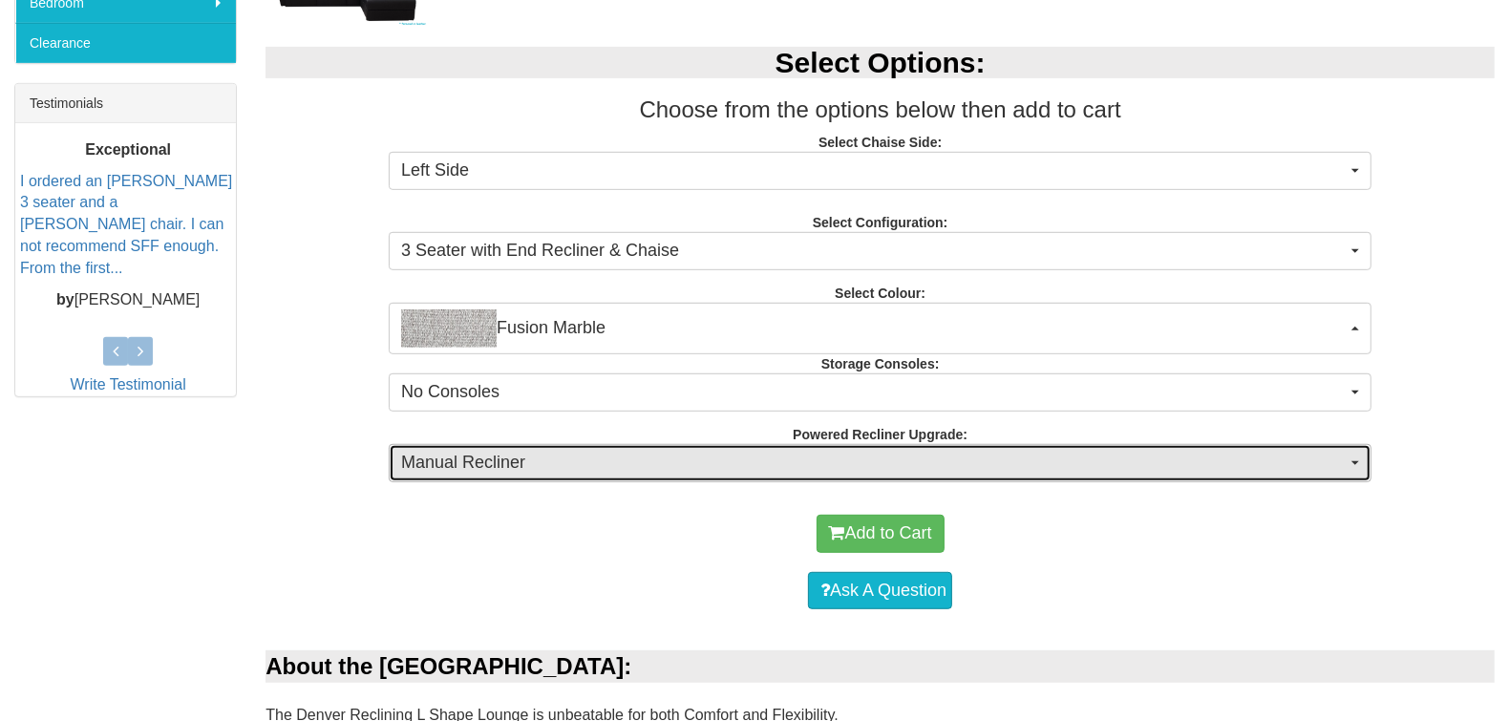
click at [471, 475] on button "Manual Recliner" at bounding box center [880, 463] width 983 height 38
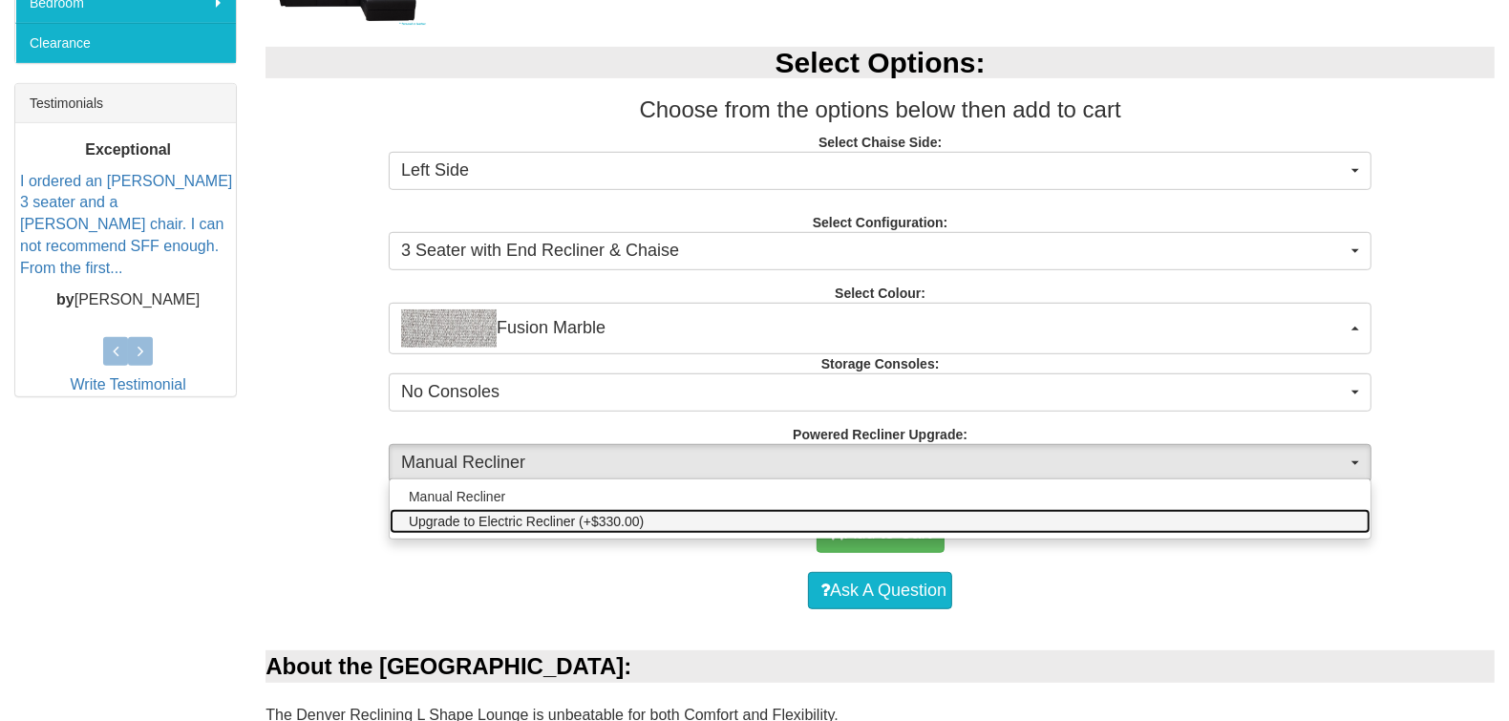
click at [502, 523] on span "Upgrade to Electric Recliner (+$330.00)" at bounding box center [526, 521] width 235 height 19
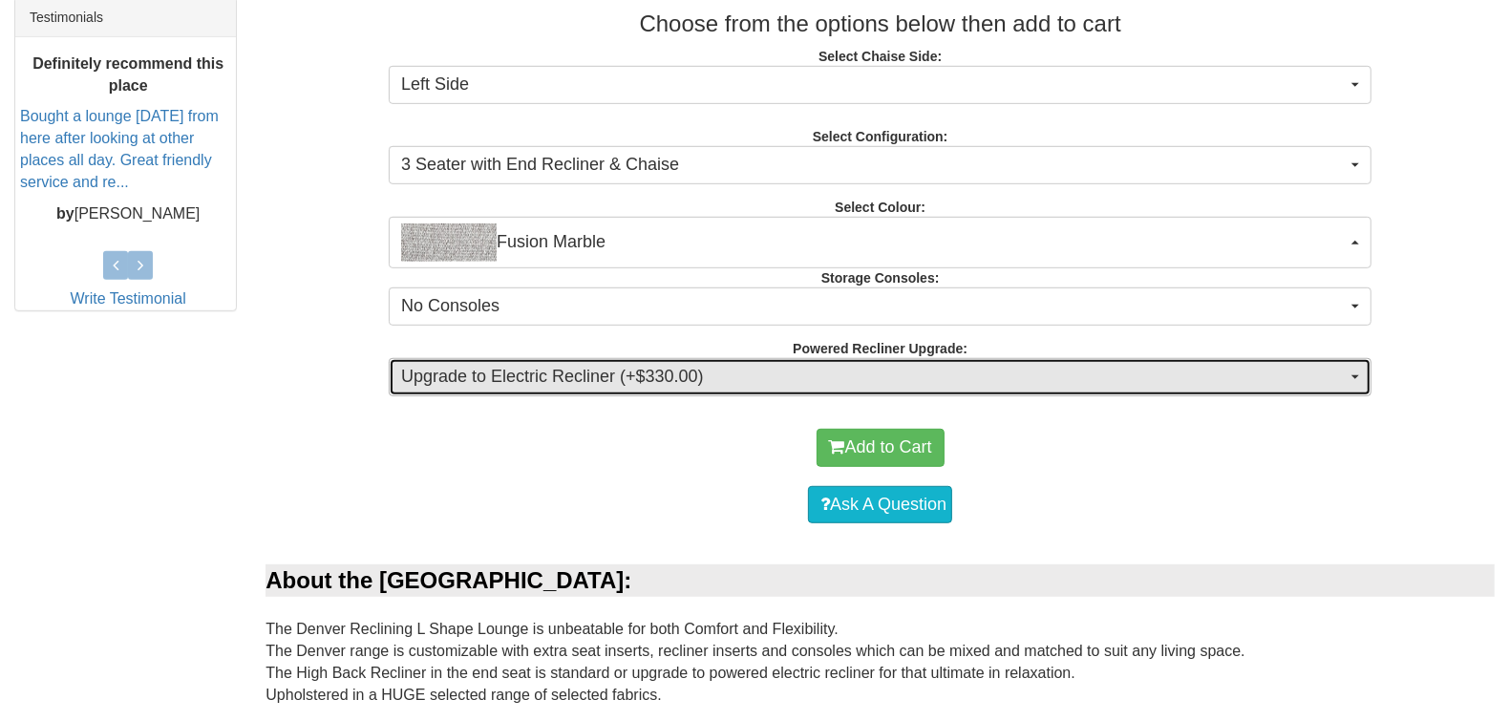
scroll to position [815, 0]
click at [542, 375] on span "Upgrade to Electric Recliner (+$330.00)" at bounding box center [874, 376] width 946 height 25
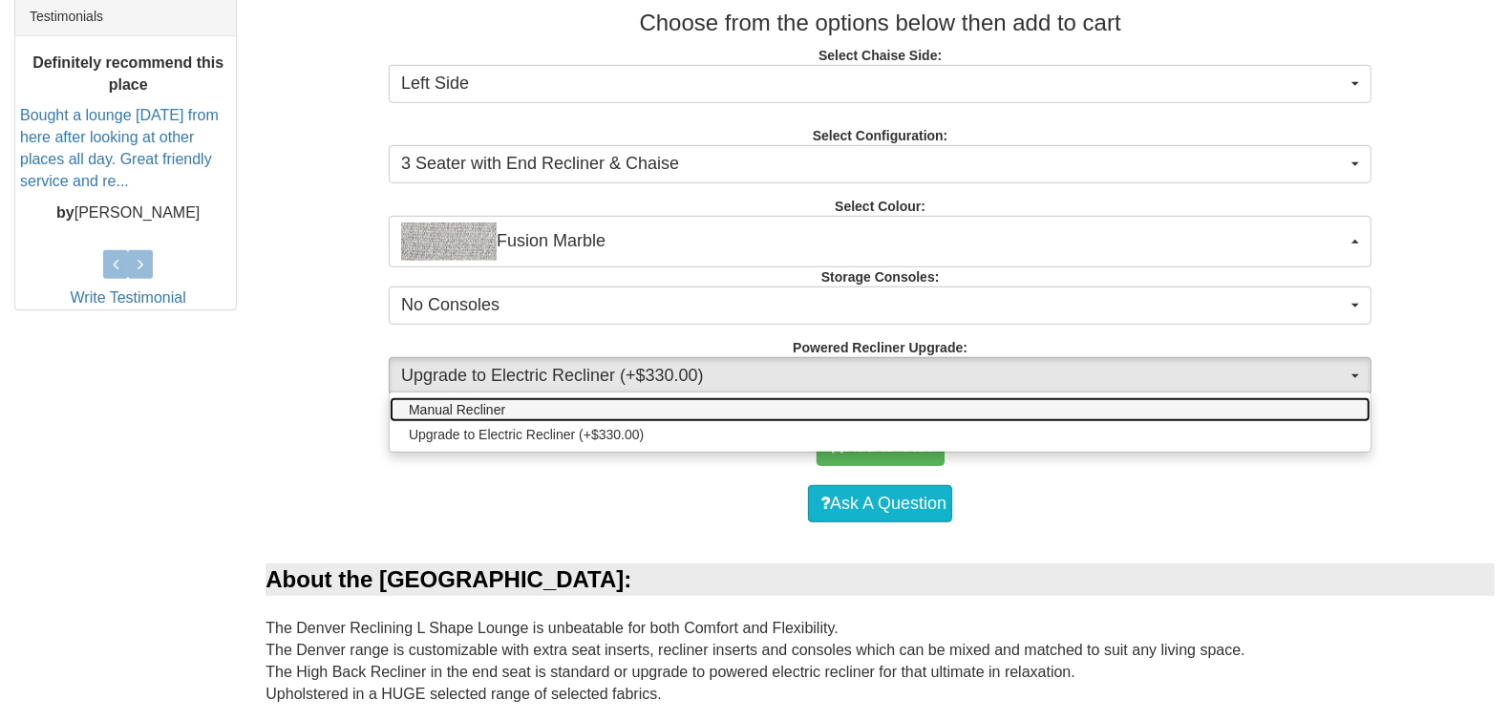
click at [524, 418] on link "Manual Recliner" at bounding box center [880, 409] width 981 height 25
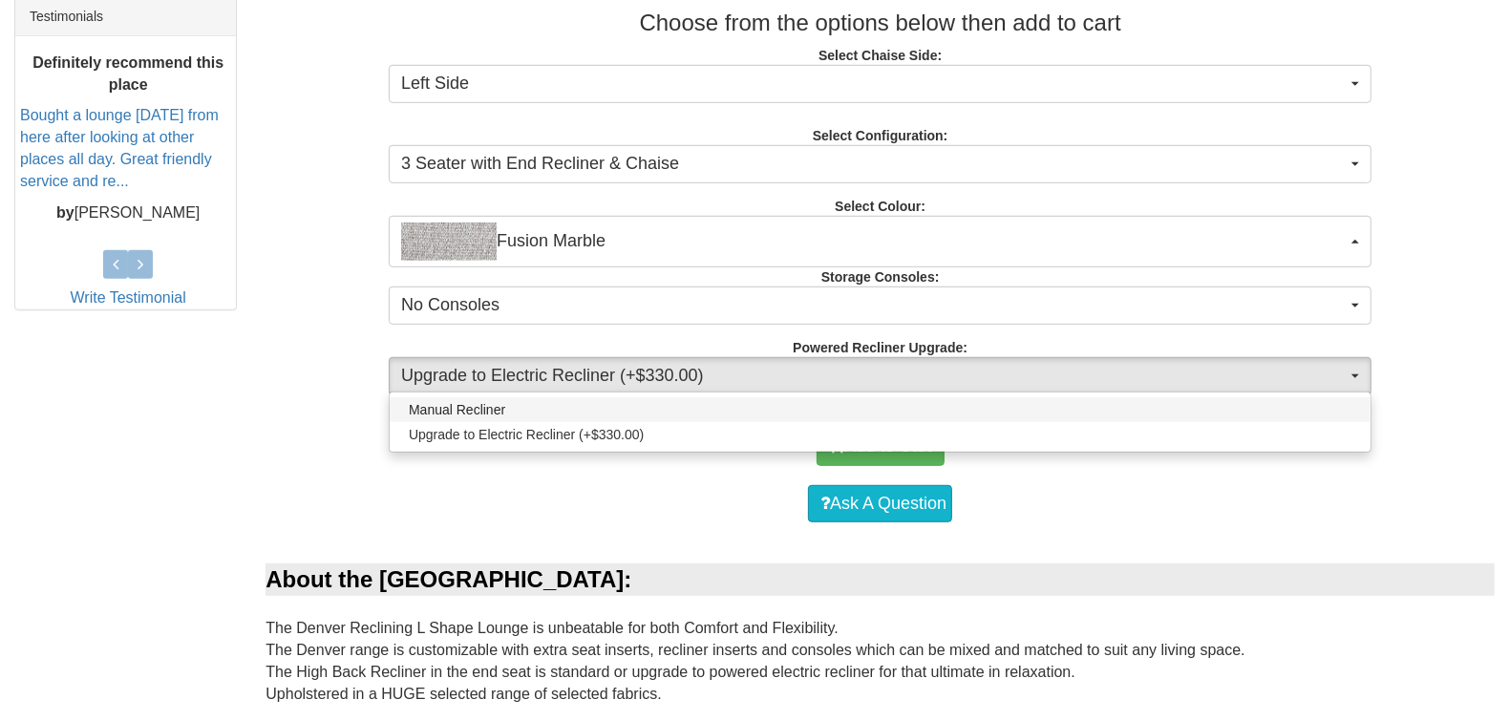
select select "1517"
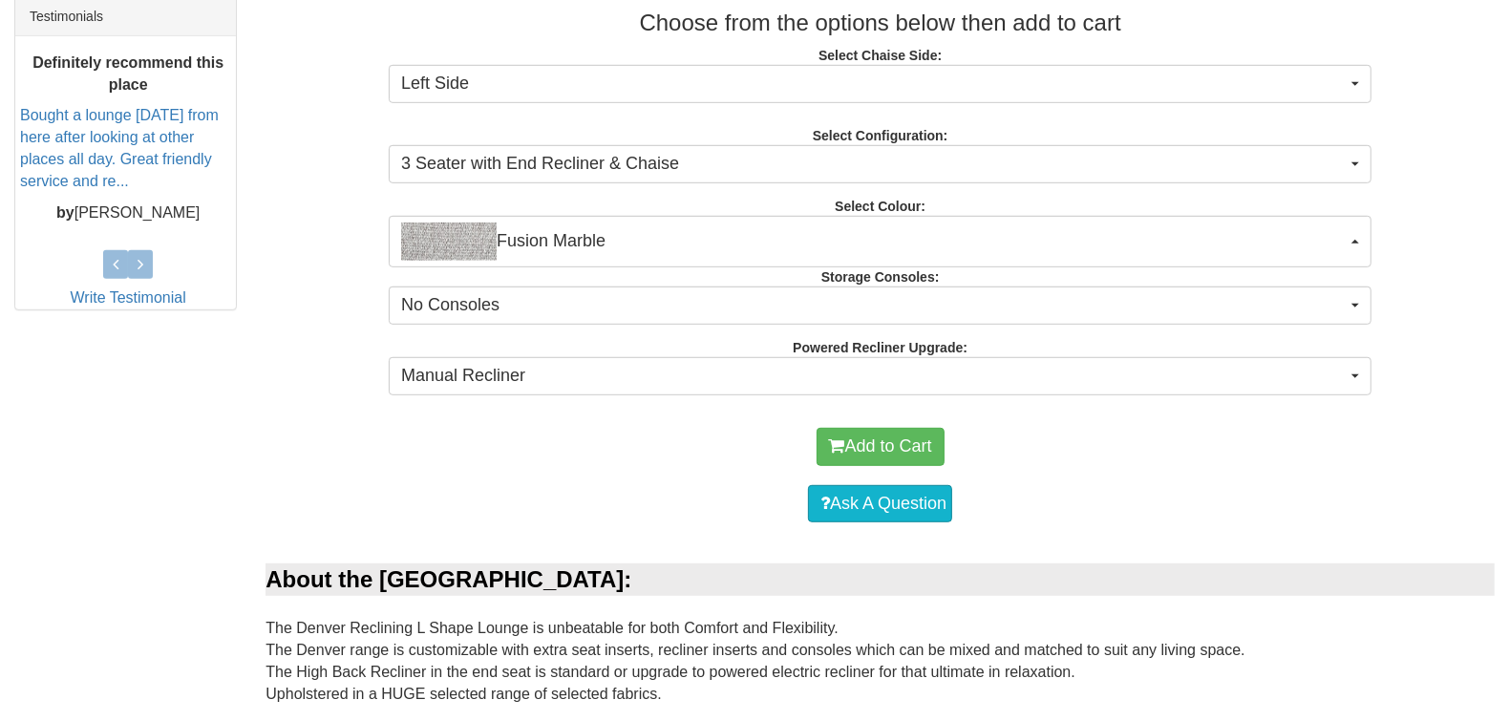
click at [310, 399] on div "Select Options: Choose from the options below then add to cart Select Chaise Si…" at bounding box center [880, 174] width 1258 height 467
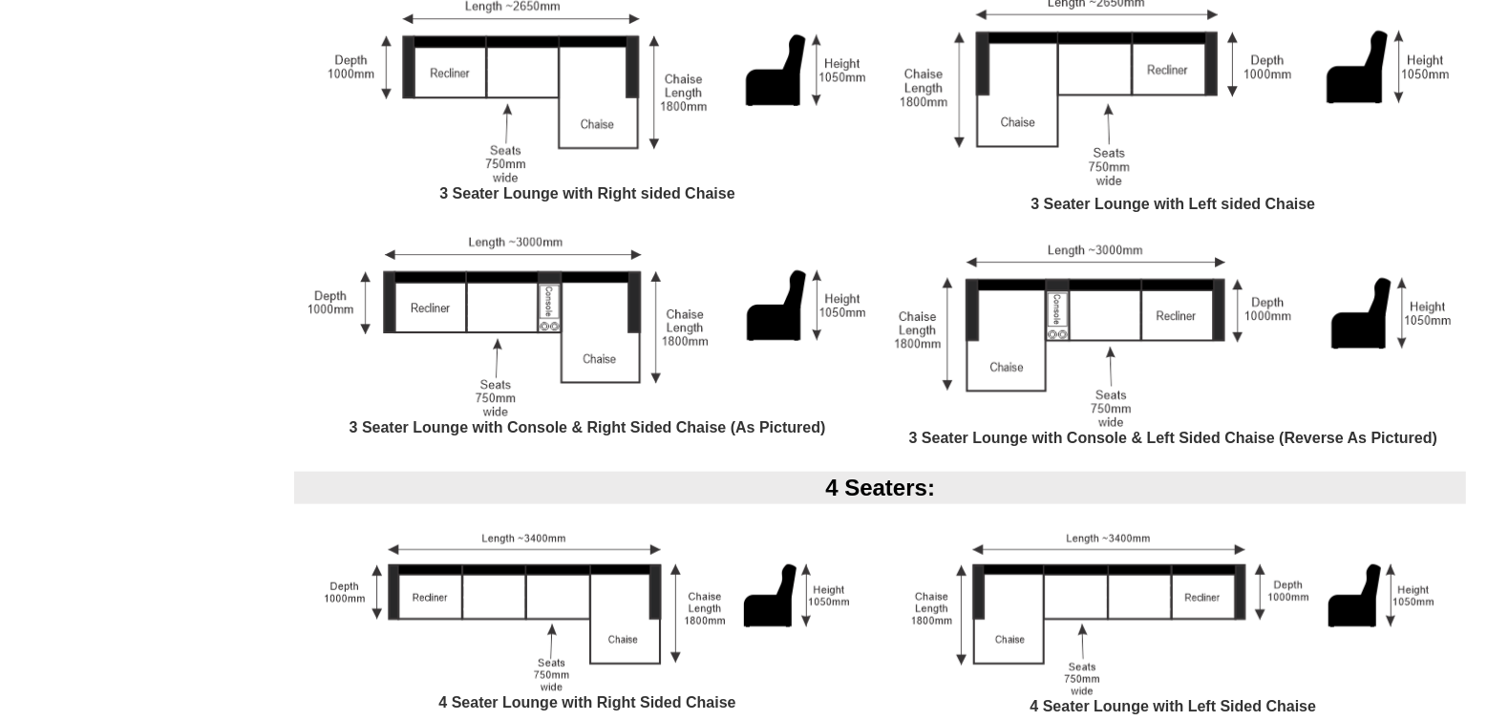
scroll to position [1655, 0]
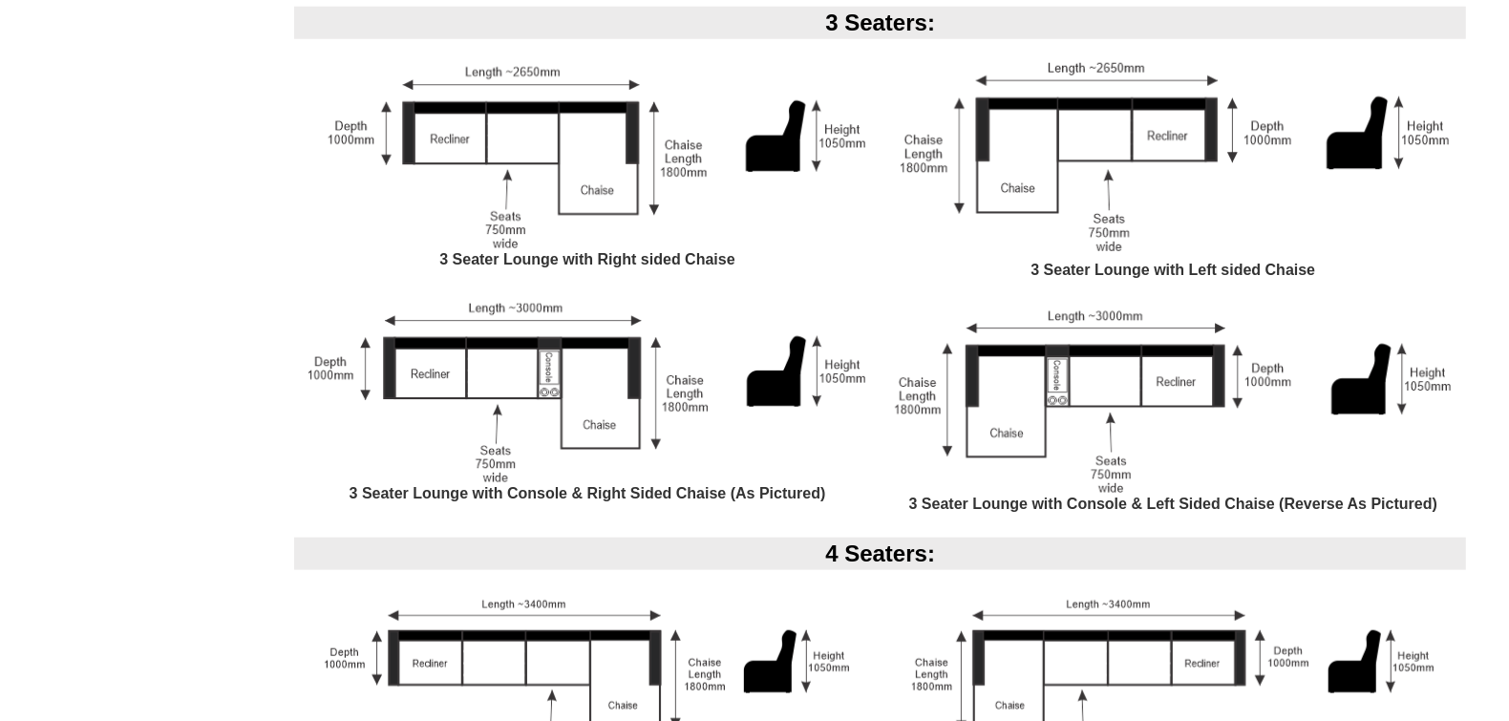
click at [1478, 249] on div "3 Seaters: 3 Seater Lounge with Right sided Chaise 3 Seater Lounge with Left si…" at bounding box center [880, 272] width 1201 height 531
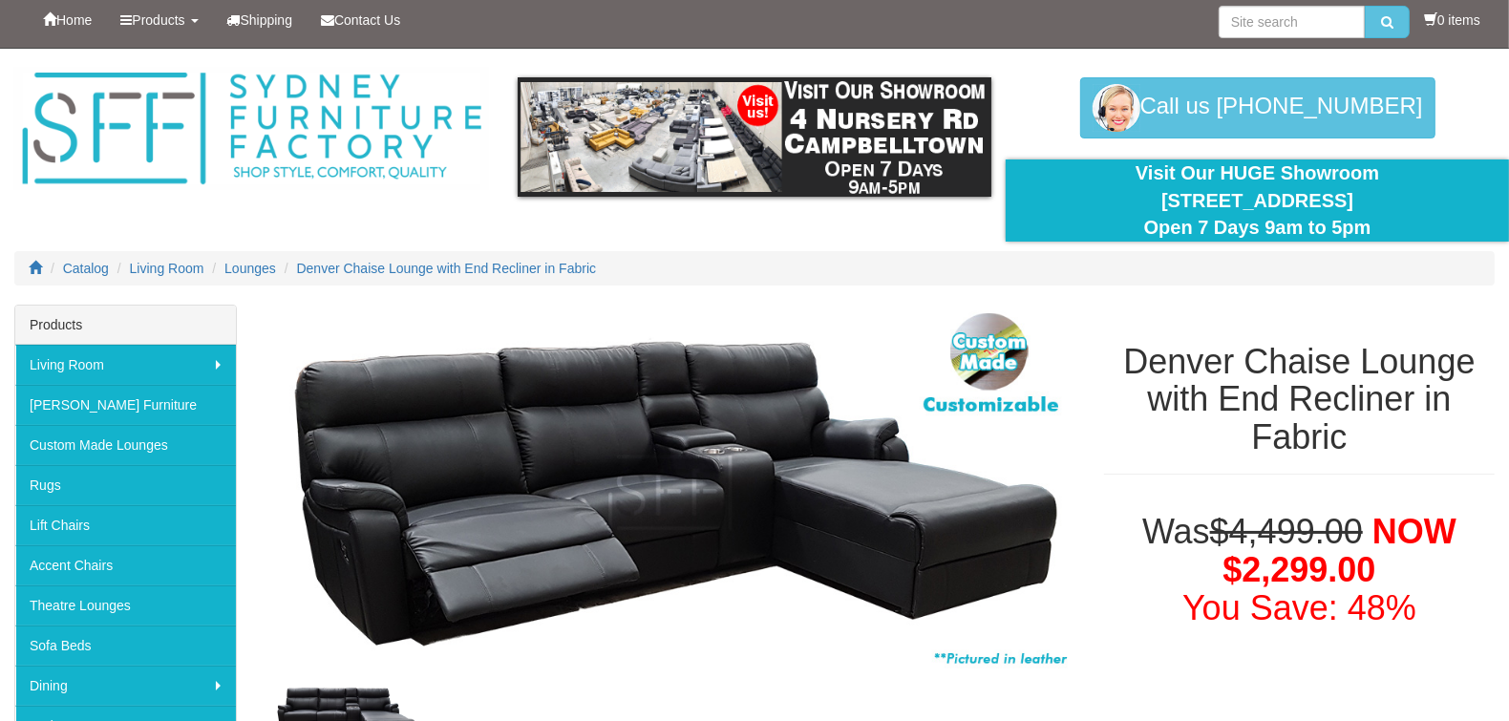
scroll to position [0, 0]
